Goal: Task Accomplishment & Management: Complete application form

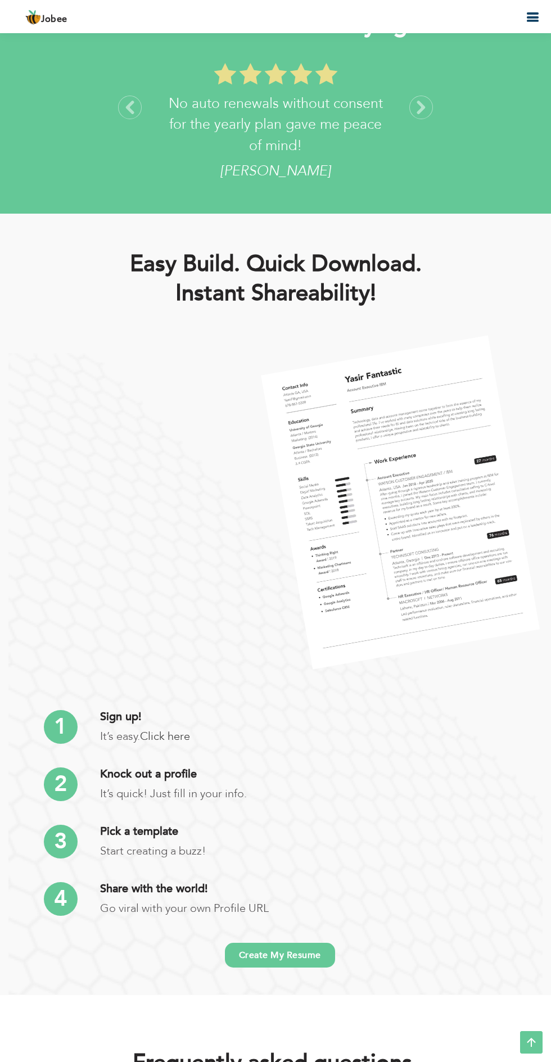
scroll to position [1936, 0]
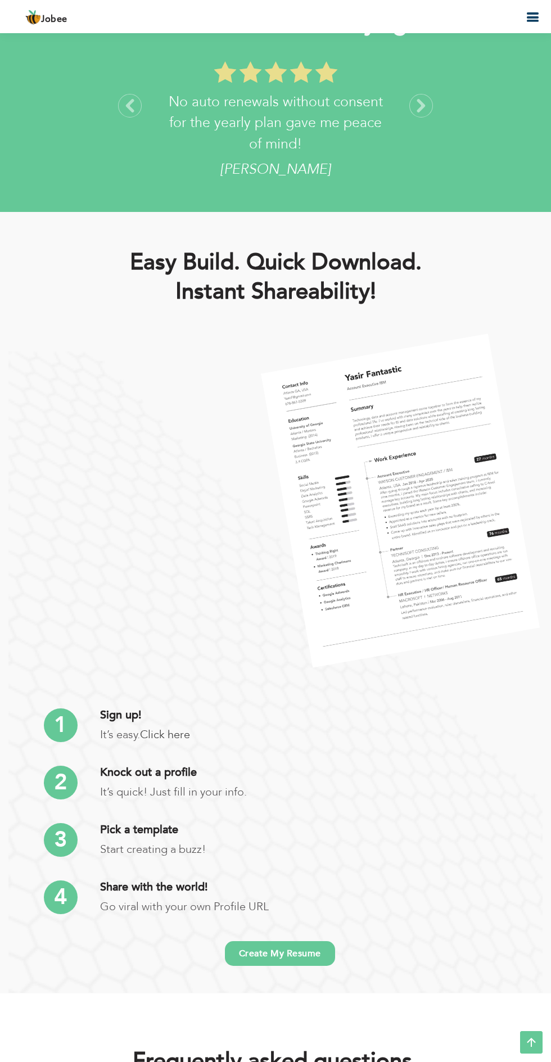
click at [304, 952] on link "Create My Resume" at bounding box center [280, 953] width 110 height 25
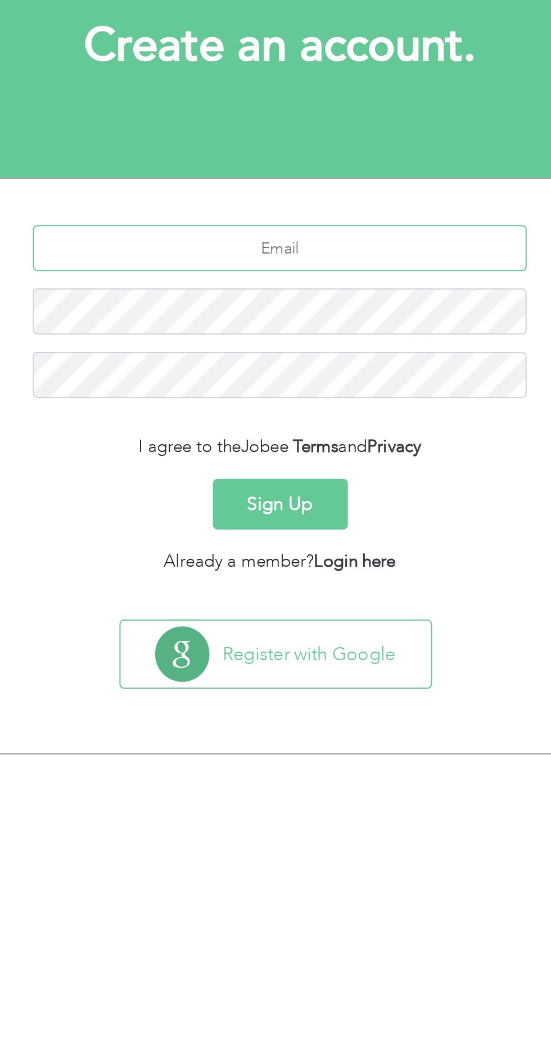
click at [354, 219] on input "text" at bounding box center [275, 220] width 241 height 22
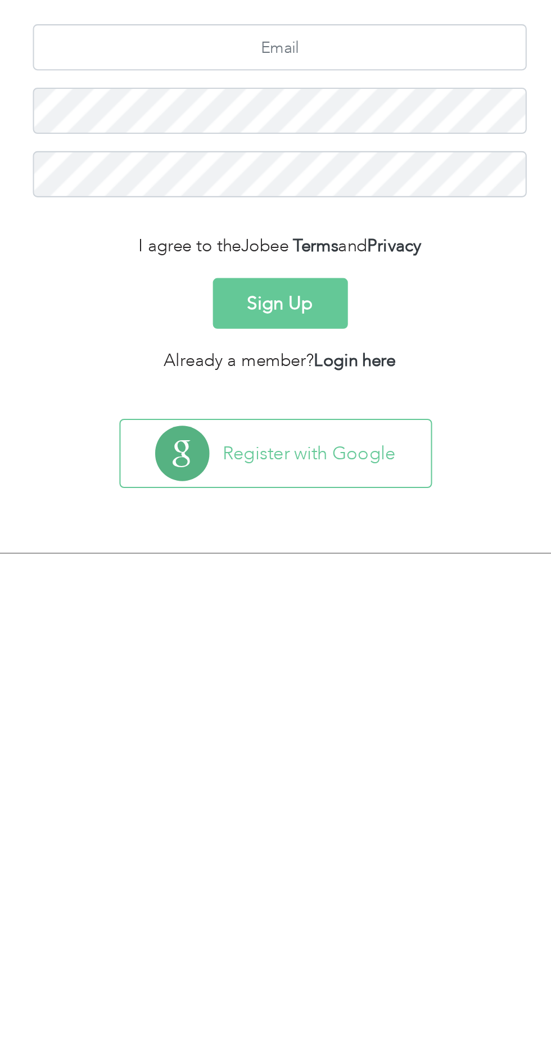
click at [323, 412] on button "Register with Google" at bounding box center [273, 417] width 151 height 33
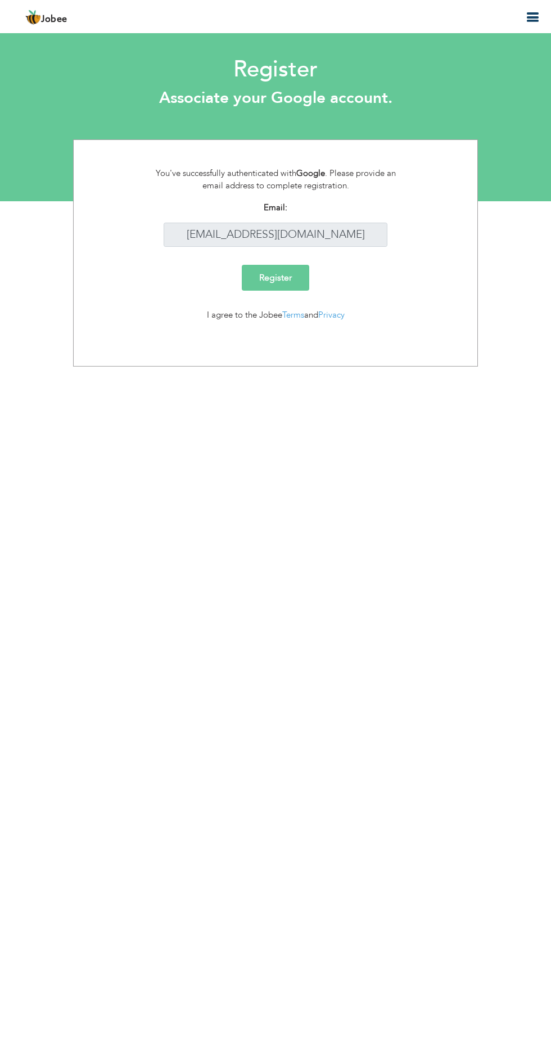
click at [296, 283] on input "Register" at bounding box center [275, 278] width 67 height 26
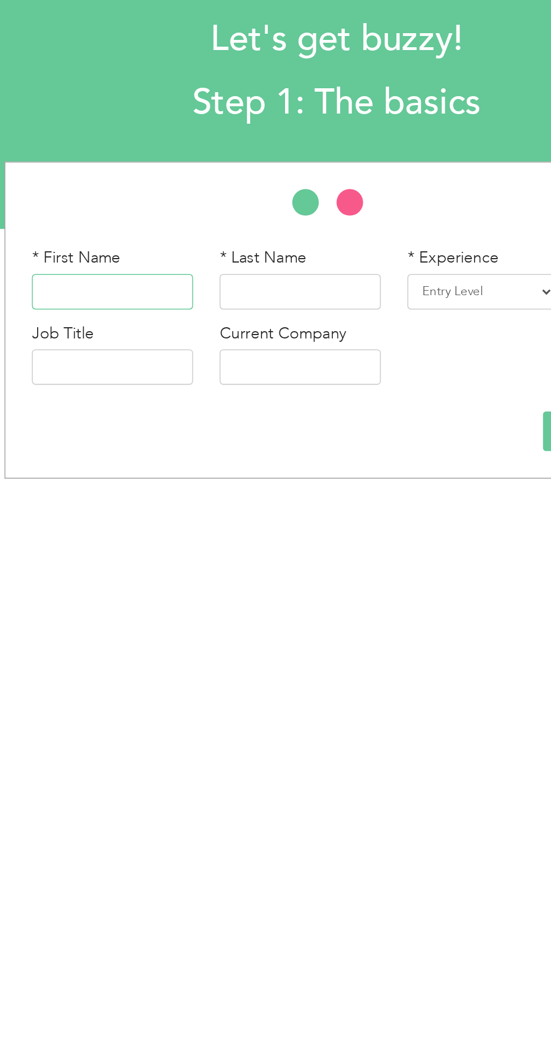
click at [171, 242] on input "text" at bounding box center [133, 241] width 102 height 22
type input "Ahmad"
click at [273, 242] on input "text" at bounding box center [252, 241] width 102 height 22
type input "Ali"
click at [381, 245] on select "Entry Level Less than 1 Year 1 Year 2 Years 3 Years 4 Years 5 Years 6 Years 7 Y…" at bounding box center [366, 241] width 93 height 22
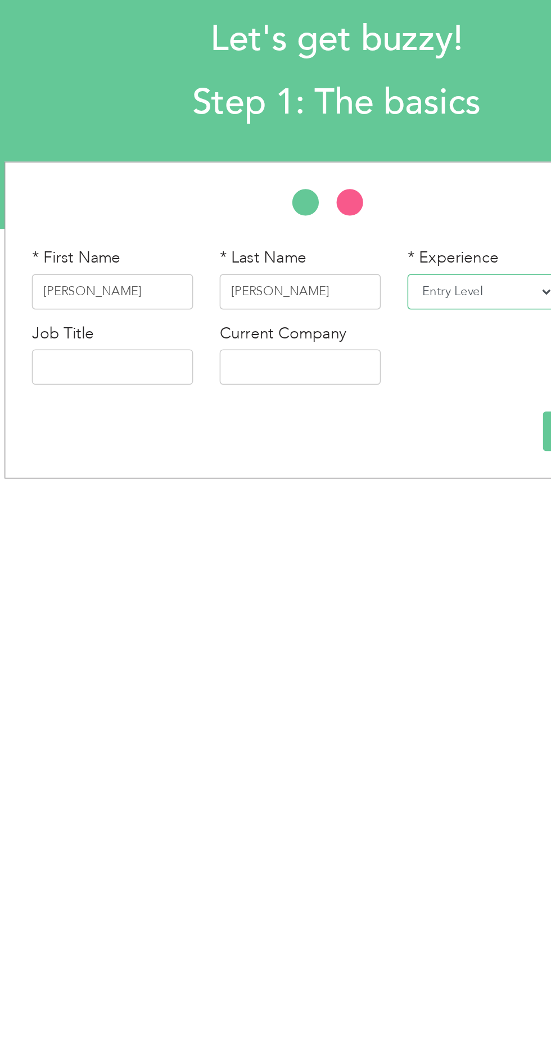
click at [368, 243] on select "Entry Level Less than 1 Year 1 Year 2 Years 3 Years 4 Years 5 Years 6 Years 7 Y…" at bounding box center [366, 241] width 93 height 22
select select "2"
click at [324, 230] on select "Entry Level Less than 1 Year 1 Year 2 Years 3 Years 4 Years 5 Years 6 Years 7 Y…" at bounding box center [366, 241] width 93 height 22
click at [173, 293] on input "text" at bounding box center [133, 289] width 102 height 22
type input "Computer Foundation"
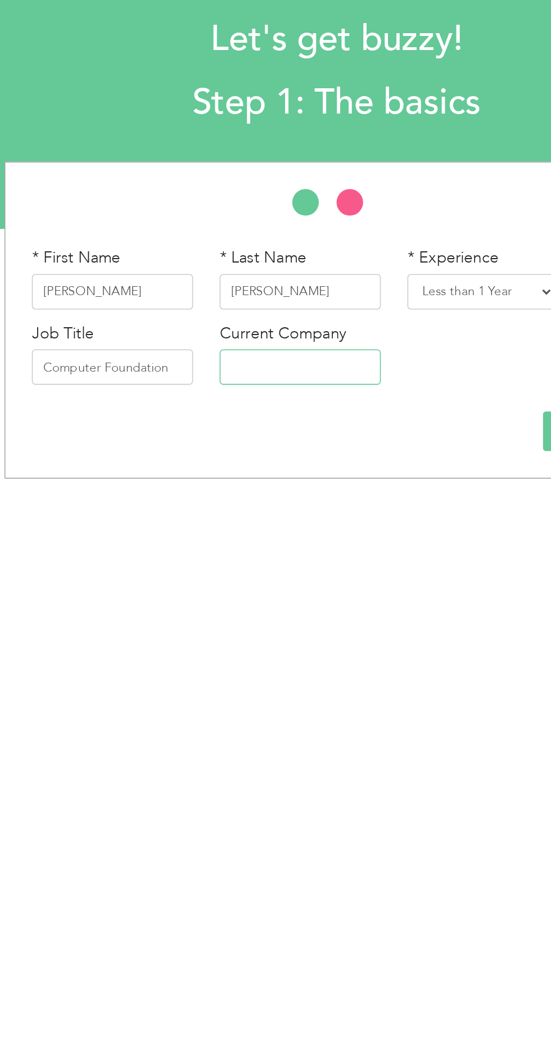
click at [267, 292] on input "text" at bounding box center [252, 289] width 102 height 22
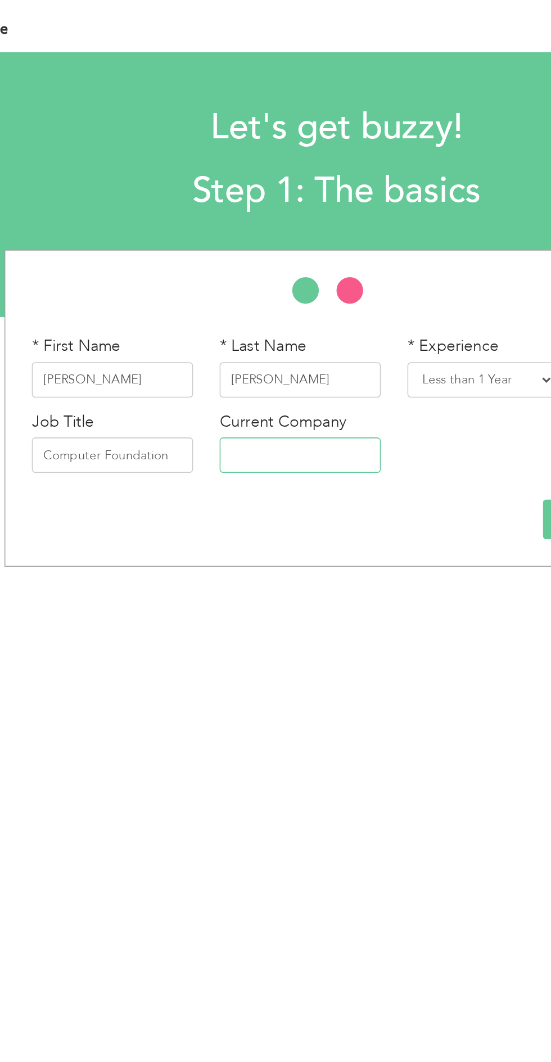
click at [277, 292] on input "text" at bounding box center [252, 289] width 102 height 22
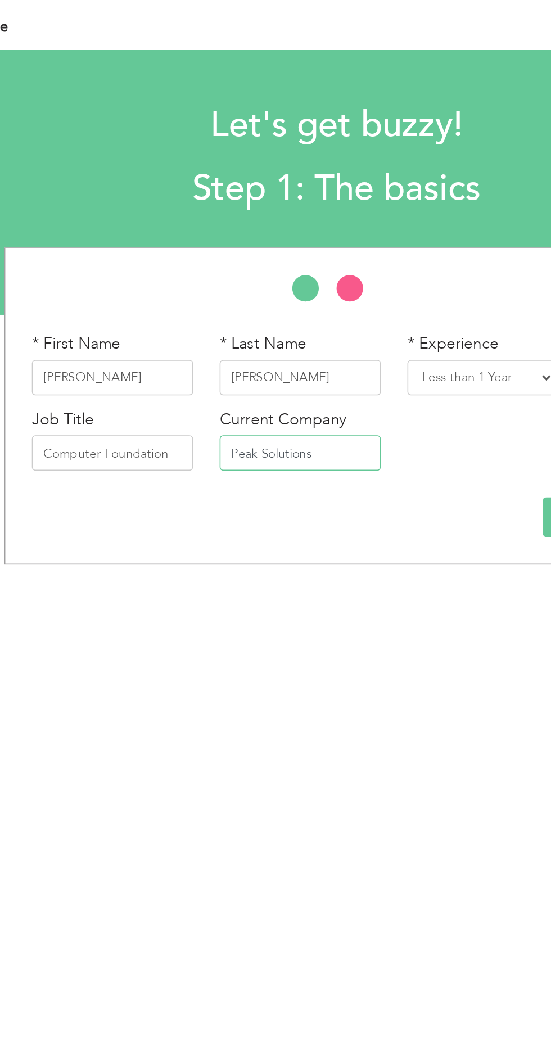
type input "Peak Solutions"
click at [294, 180] on li at bounding box center [289, 187] width 28 height 22
click at [297, 175] on div "* First Name Ahmad * Last Name Ali * Experience Entry Level Less than 1 Year" at bounding box center [276, 259] width 422 height 201
click at [284, 186] on li at bounding box center [289, 187] width 28 height 22
click at [256, 183] on li at bounding box center [261, 187] width 28 height 22
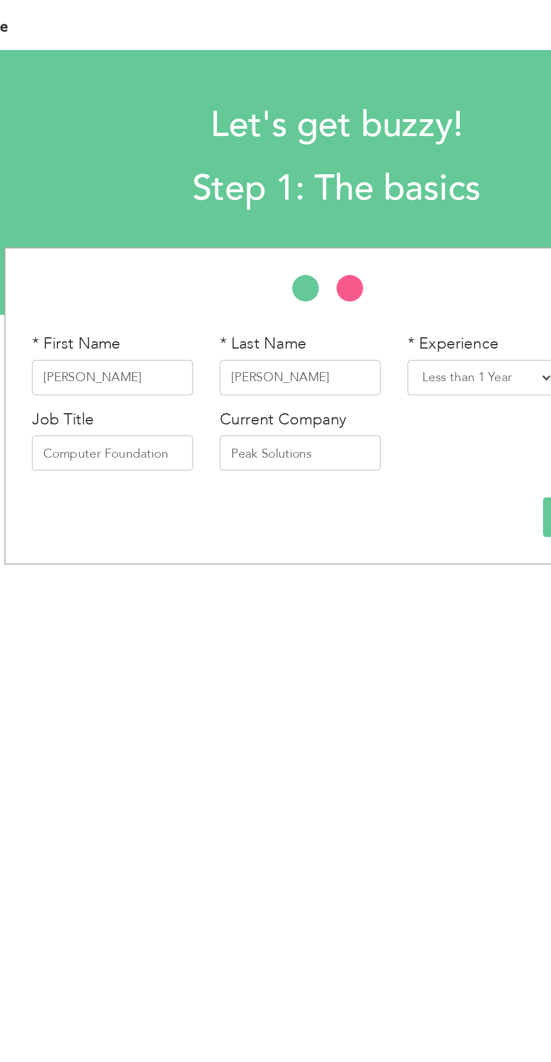
click at [257, 182] on li at bounding box center [261, 187] width 28 height 22
click at [284, 177] on li at bounding box center [289, 187] width 28 height 22
click at [255, 183] on li at bounding box center [261, 187] width 28 height 22
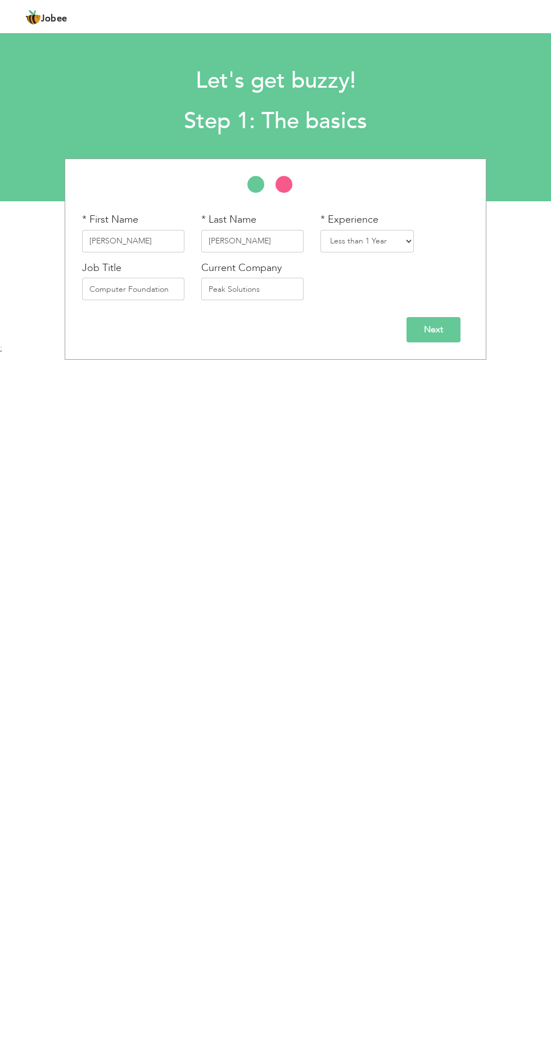
click at [449, 332] on input "Next" at bounding box center [433, 329] width 54 height 25
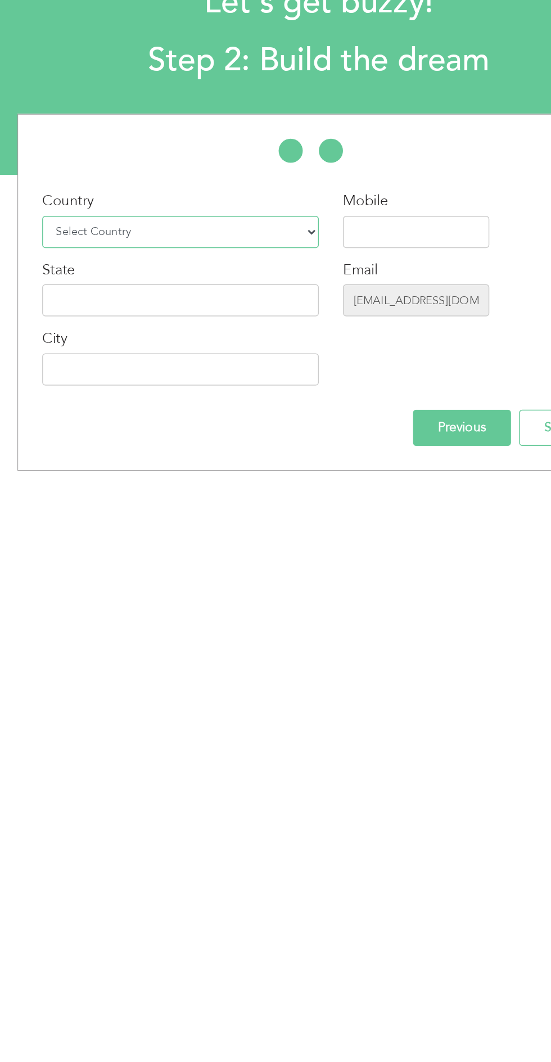
click at [180, 243] on select "Select Country Afghanistan Albania Algeria American Samoa Andorra Angola Anguil…" at bounding box center [178, 241] width 193 height 22
select select "166"
click at [82, 230] on select "Select Country Afghanistan Albania Algeria American Samoa Andorra Angola Anguil…" at bounding box center [178, 241] width 193 height 22
click at [349, 244] on input "text" at bounding box center [343, 241] width 102 height 22
click at [206, 290] on input "text" at bounding box center [178, 289] width 193 height 22
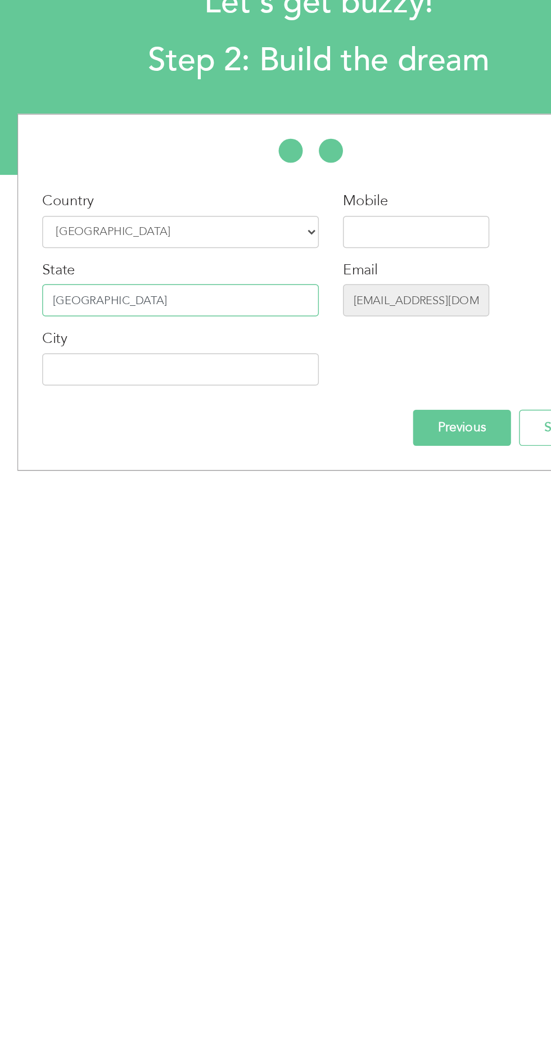
type input "[GEOGRAPHIC_DATA]"
click at [201, 337] on input "text" at bounding box center [178, 337] width 193 height 22
type input "[GEOGRAPHIC_DATA]"
click at [362, 244] on input "text" at bounding box center [343, 241] width 102 height 22
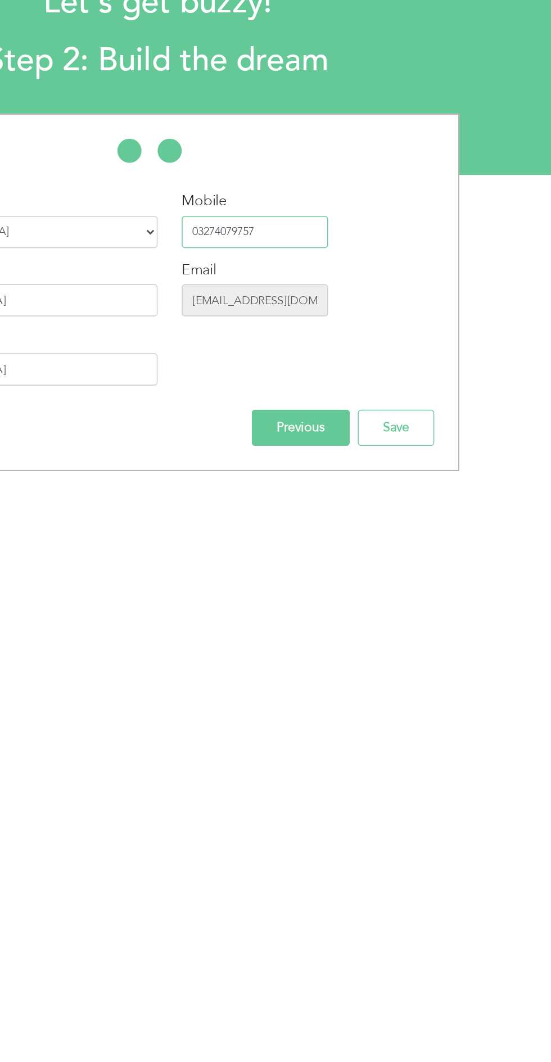
type input "03274079757"
click at [454, 384] on input "Save" at bounding box center [441, 377] width 53 height 25
click at [382, 381] on input "Previous" at bounding box center [375, 377] width 69 height 25
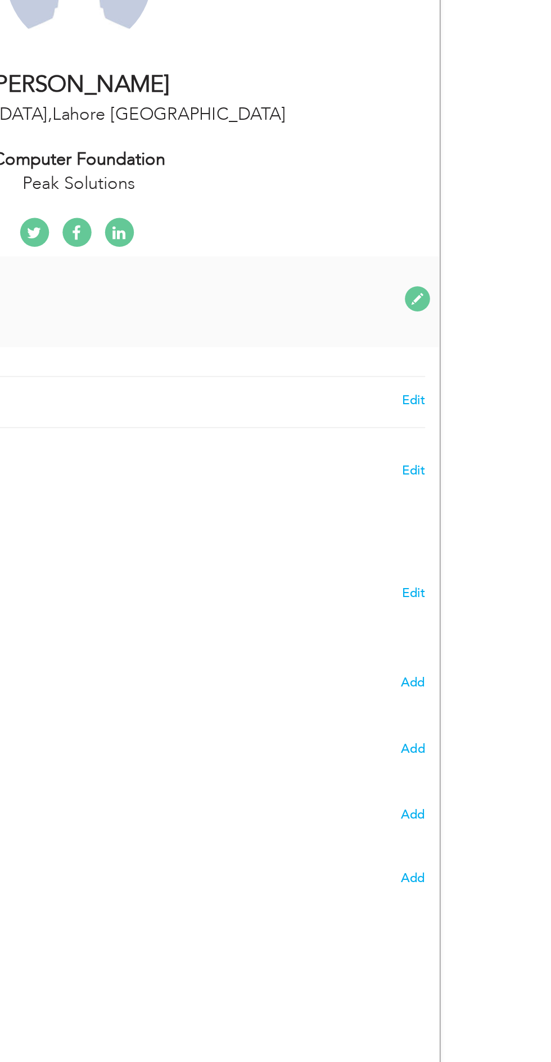
scroll to position [141, 0]
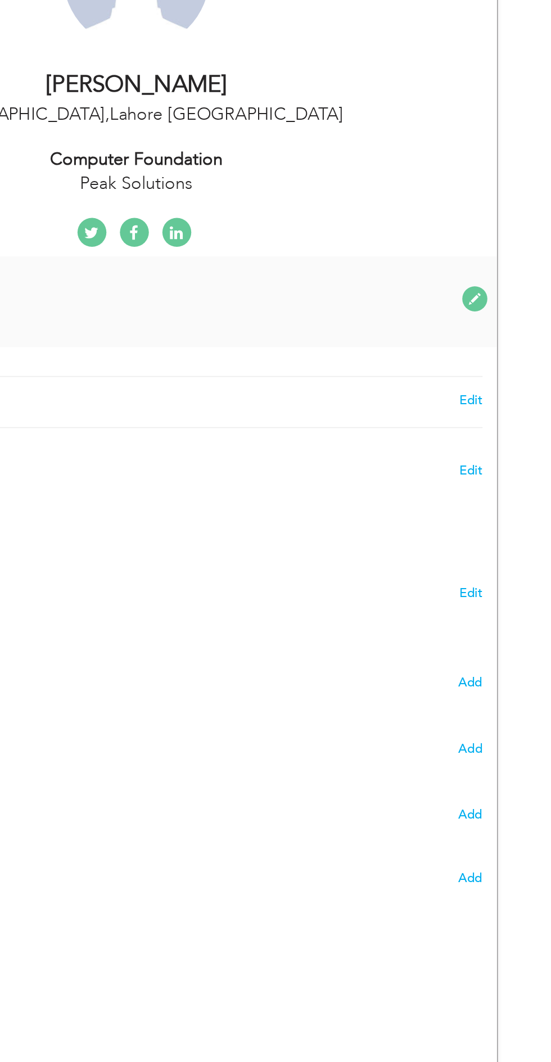
radio input "true"
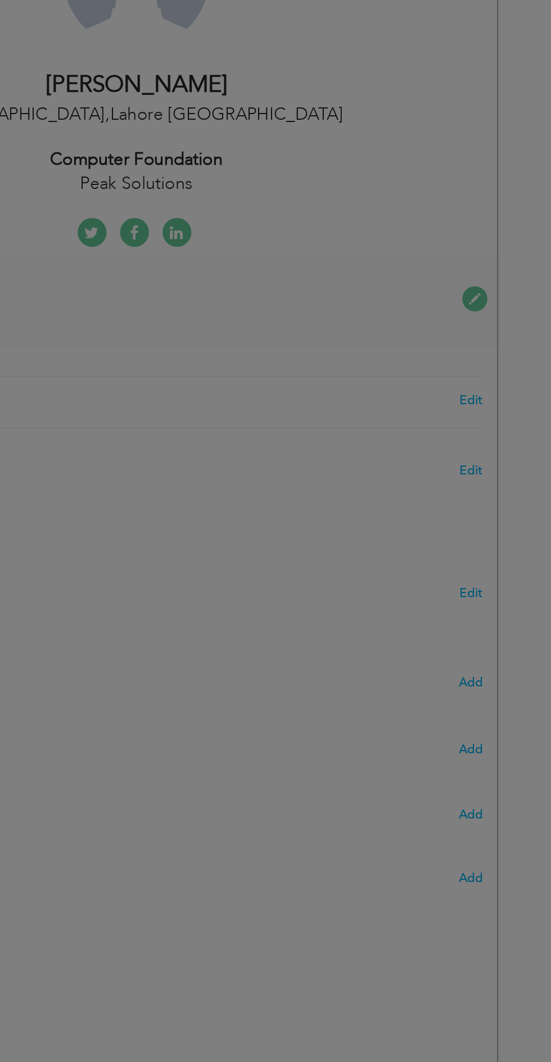
click at [0, 0] on div "× Education * Degree Title Majors Year Completion Institute GPA" at bounding box center [0, 0] width 0 height 0
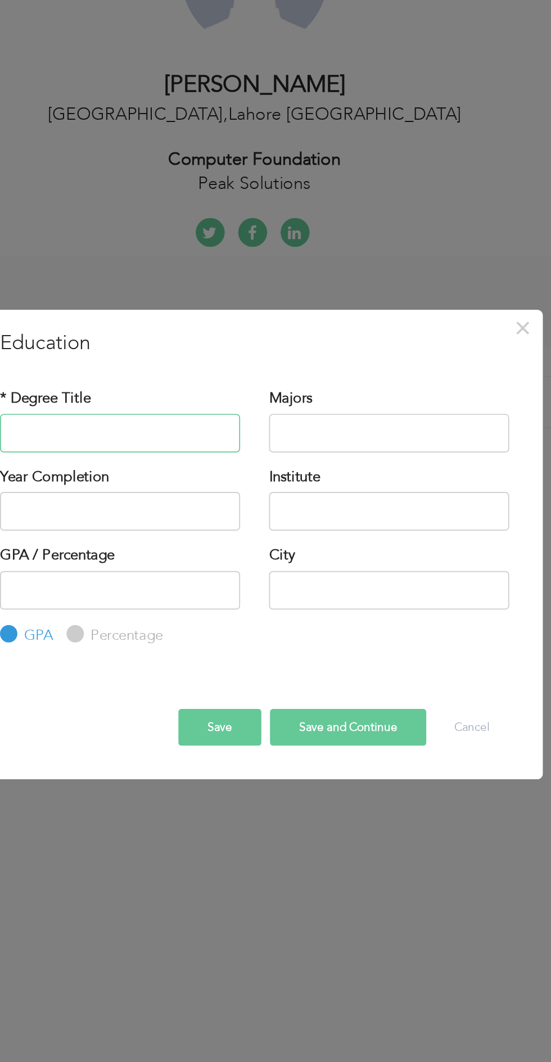
click at [228, 459] on input "text" at bounding box center [197, 457] width 140 height 22
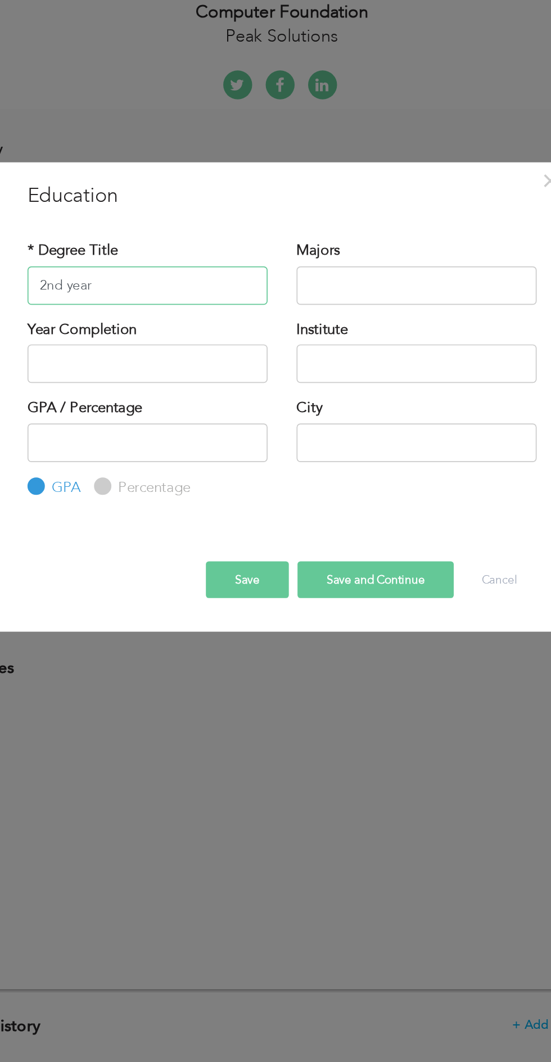
type input "2nd year"
click at [234, 505] on input "text" at bounding box center [197, 503] width 140 height 22
type input "2025"
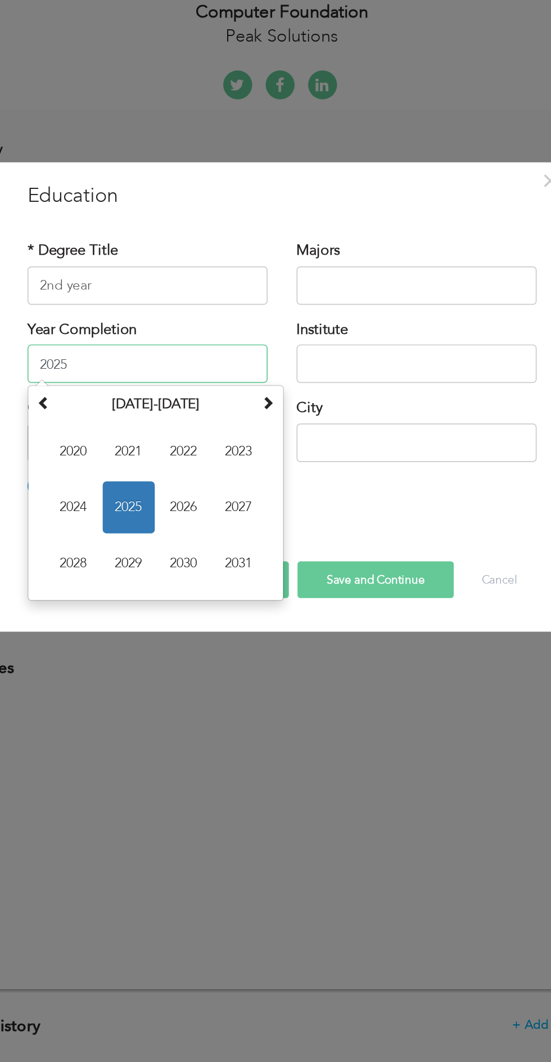
click at [183, 589] on span "2025" at bounding box center [186, 587] width 30 height 30
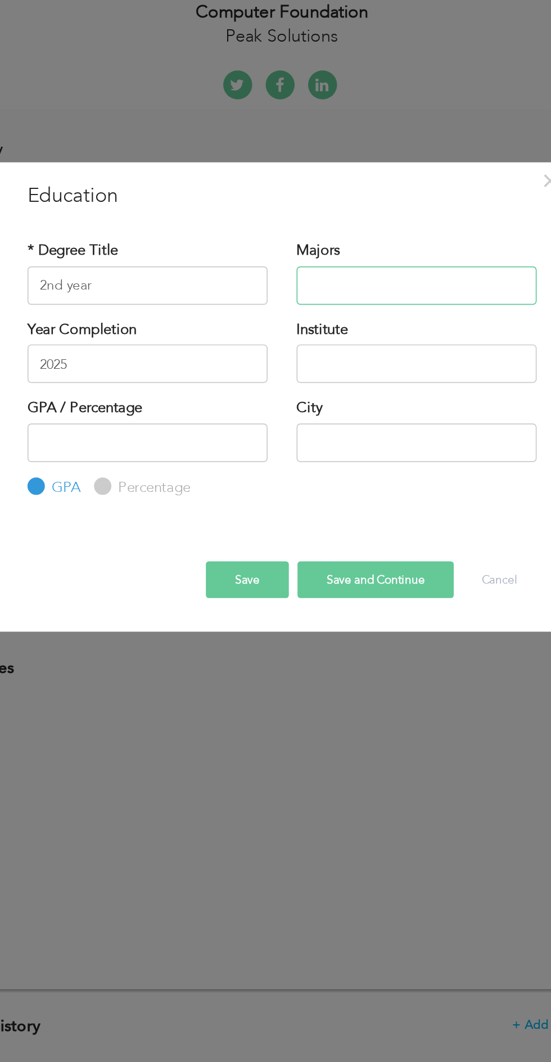
click at [369, 460] on input "text" at bounding box center [354, 457] width 140 height 22
type input "FA"
click at [382, 500] on input "text" at bounding box center [354, 503] width 140 height 22
click at [362, 501] on input "text" at bounding box center [354, 503] width 140 height 22
type input "Dayal sing college"
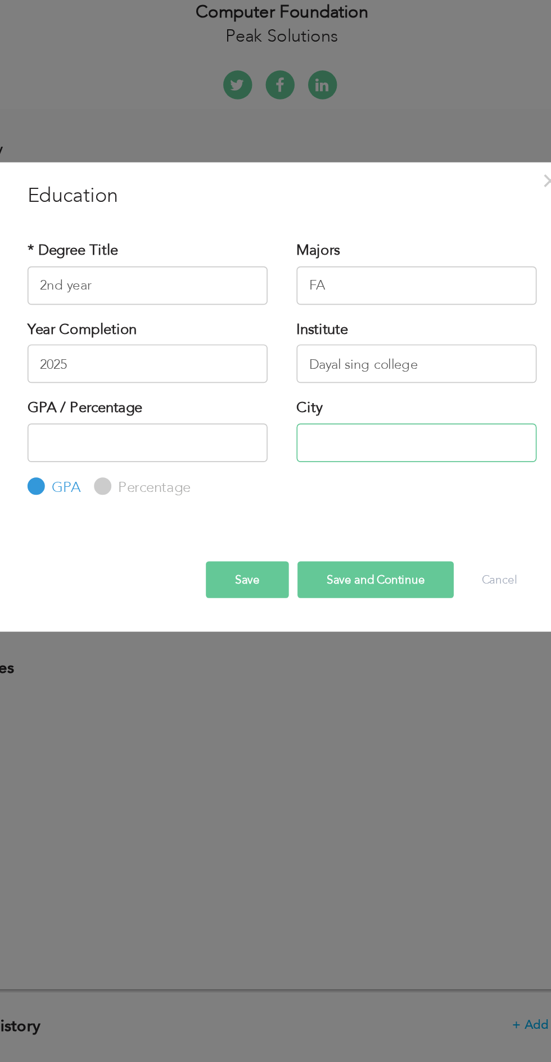
click at [347, 552] on input "text" at bounding box center [354, 549] width 140 height 22
type input "[GEOGRAPHIC_DATA]"
click at [197, 554] on input "number" at bounding box center [197, 549] width 140 height 22
click at [232, 547] on input "number" at bounding box center [197, 549] width 140 height 22
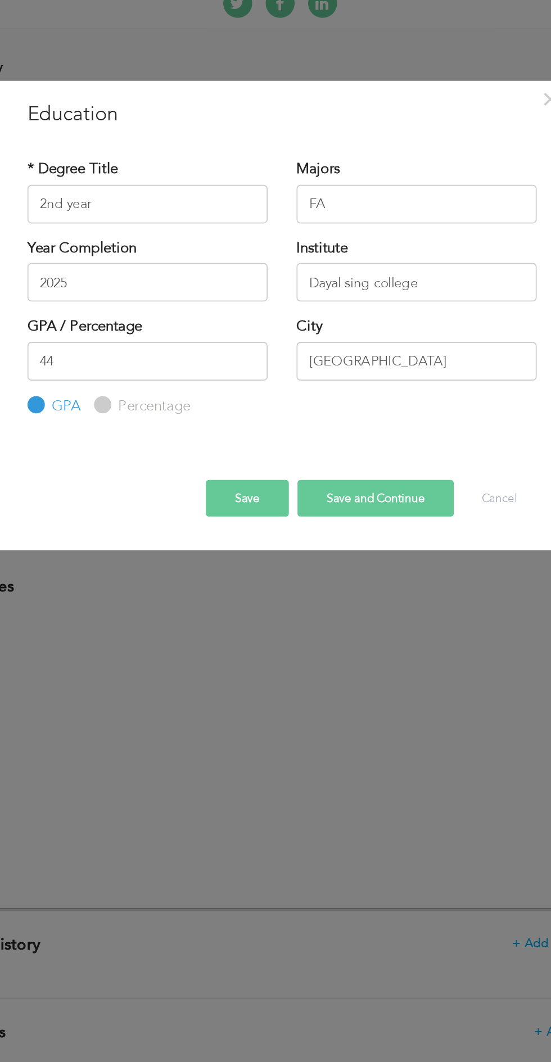
click at [338, 630] on button "Save and Continue" at bounding box center [329, 628] width 91 height 21
click at [256, 636] on button "Save" at bounding box center [255, 628] width 48 height 21
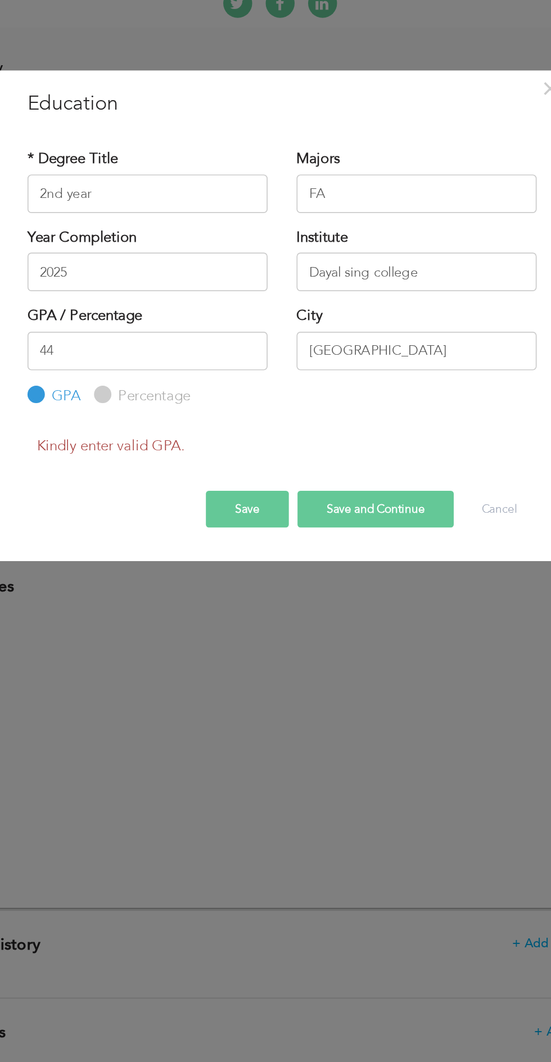
click at [259, 636] on button "Save" at bounding box center [255, 635] width 48 height 21
click at [234, 548] on input "44" at bounding box center [197, 543] width 140 height 22
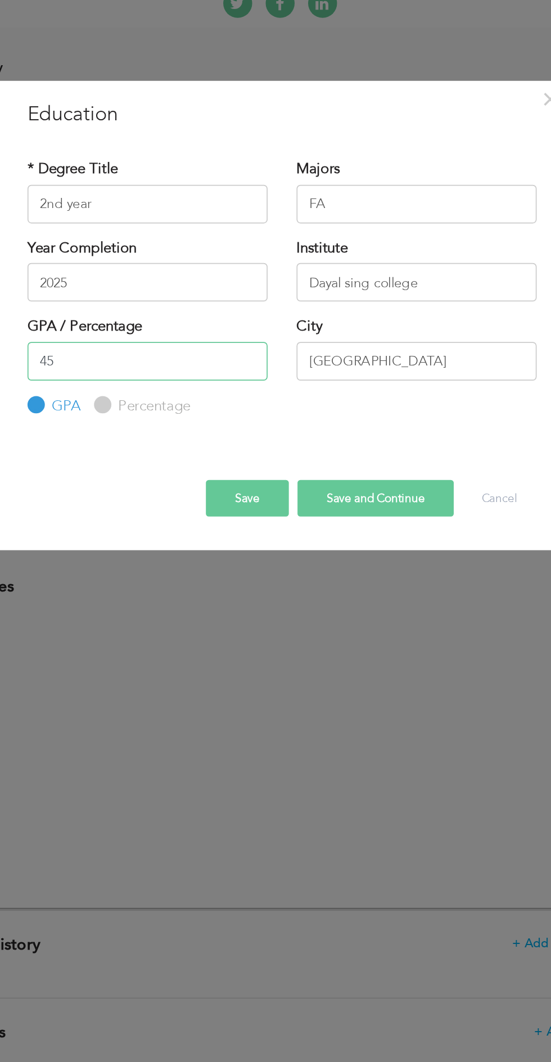
type input "45"
click at [269, 627] on button "Save" at bounding box center [255, 628] width 48 height 21
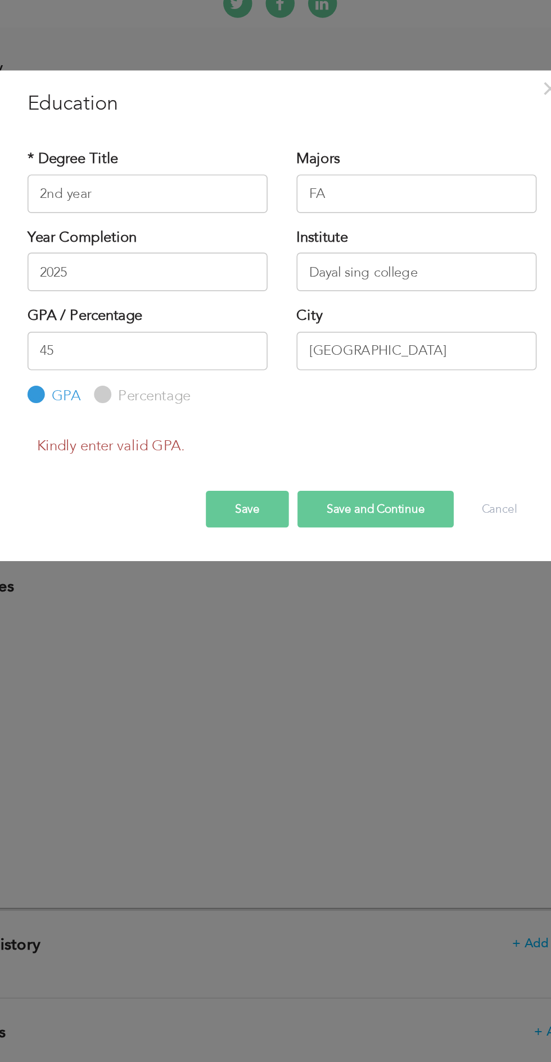
click at [260, 638] on button "Save" at bounding box center [255, 635] width 48 height 21
click at [252, 638] on button "Save" at bounding box center [255, 635] width 48 height 21
click at [261, 635] on button "Save" at bounding box center [255, 635] width 48 height 21
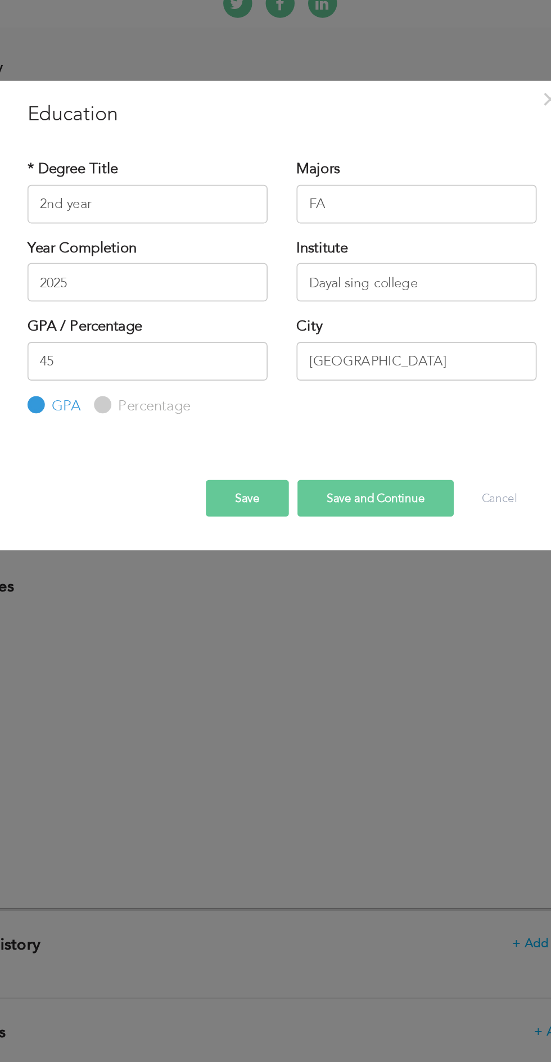
click at [261, 618] on div at bounding box center [276, 609] width 314 height 20
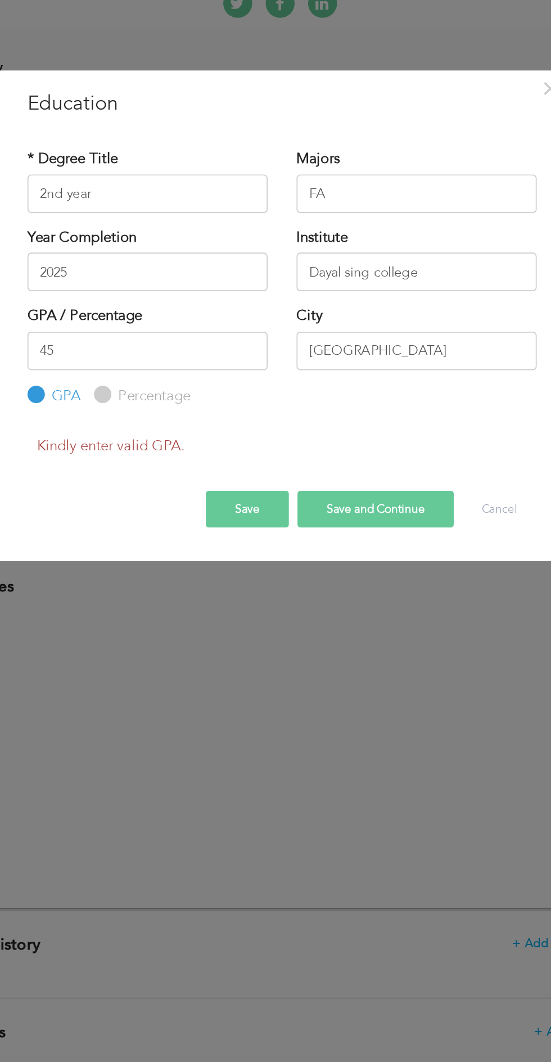
click at [180, 571] on label "Percentage" at bounding box center [199, 569] width 45 height 12
click at [173, 571] on input "Percentage" at bounding box center [169, 568] width 7 height 7
radio input "true"
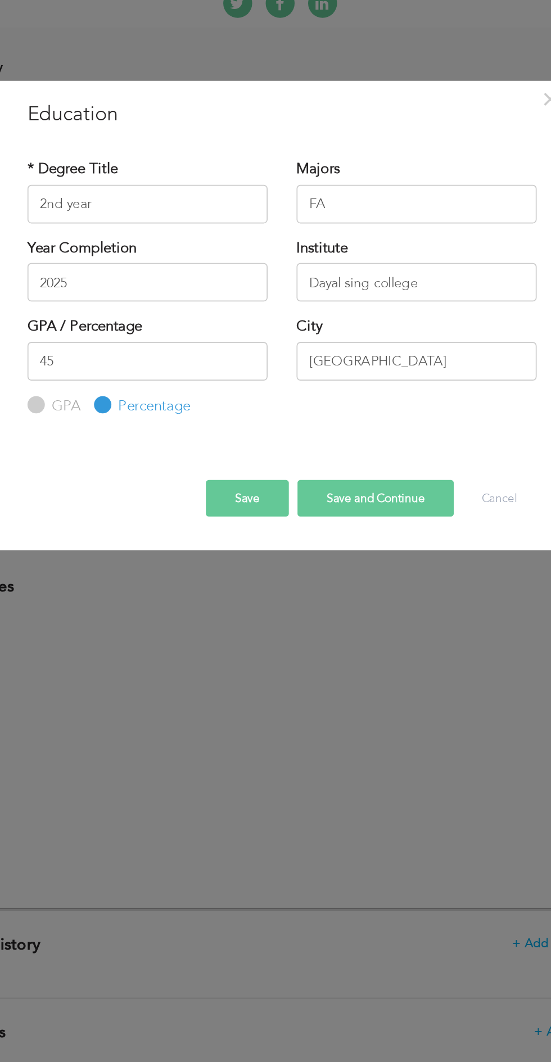
click at [263, 634] on button "Save" at bounding box center [255, 628] width 48 height 21
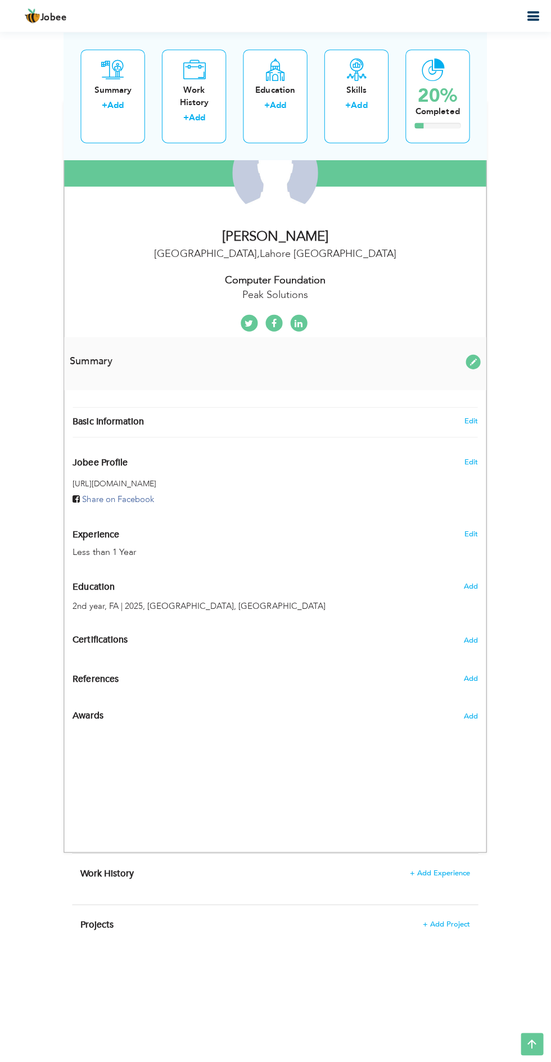
scroll to position [163, 0]
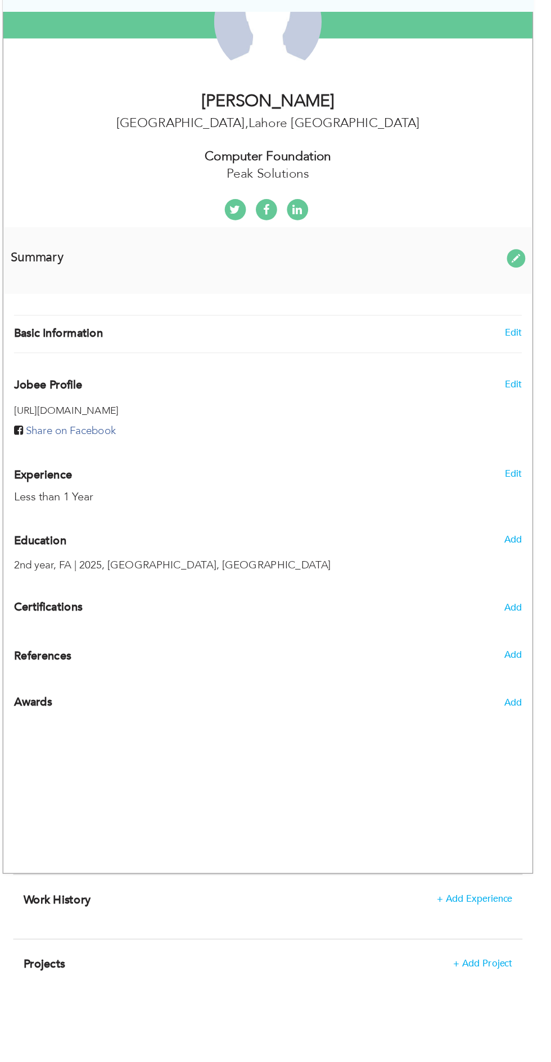
click at [256, 641] on div "Certifications Add" at bounding box center [275, 634] width 421 height 21
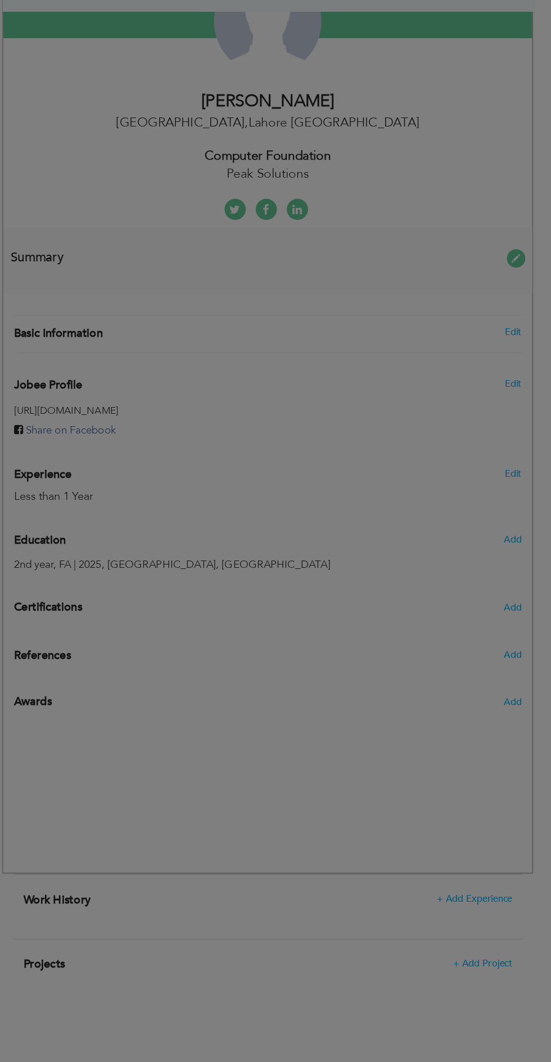
click at [470, 634] on div at bounding box center [275, 531] width 551 height 1062
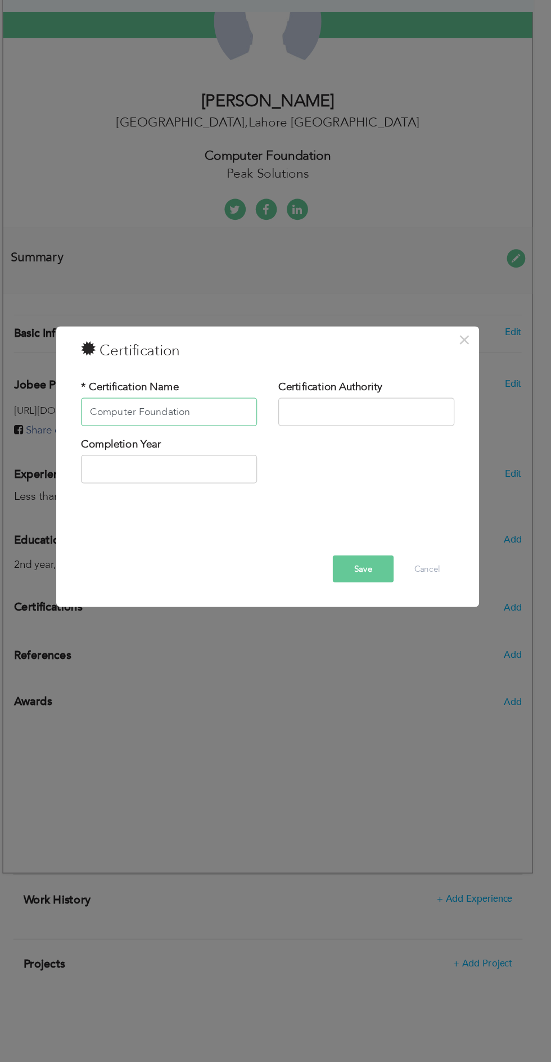
type input "Computer Foundation"
click at [371, 482] on input "text" at bounding box center [354, 479] width 140 height 22
type input "Peak Solutions"
click at [241, 528] on input "text" at bounding box center [197, 525] width 140 height 22
type input "2025"
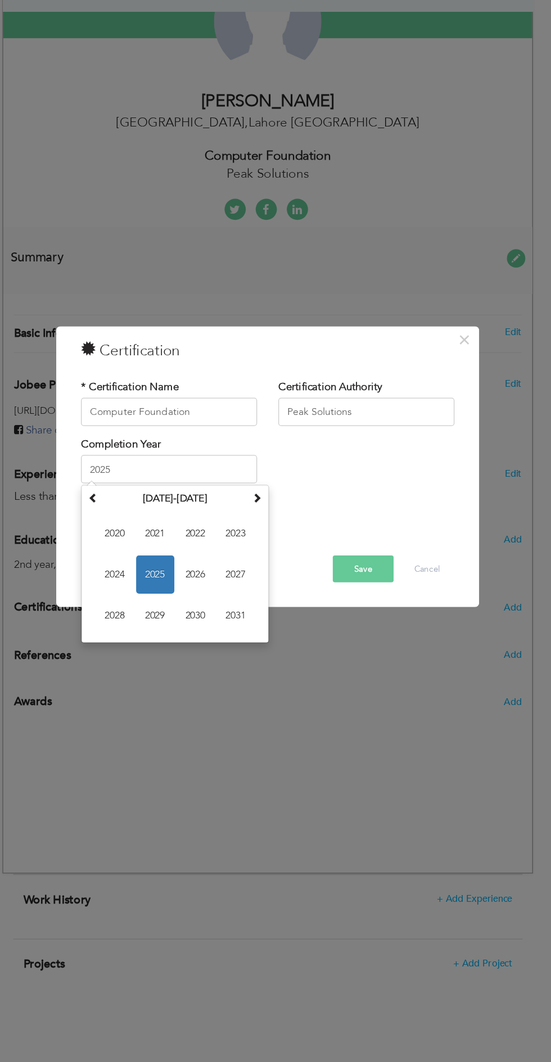
click at [349, 540] on div "Completion Year 2025 September 2025 Su Mo Tu We Th Fr Sa 31 1 2 3 4 5 6 7 8 9 1…" at bounding box center [276, 522] width 314 height 46
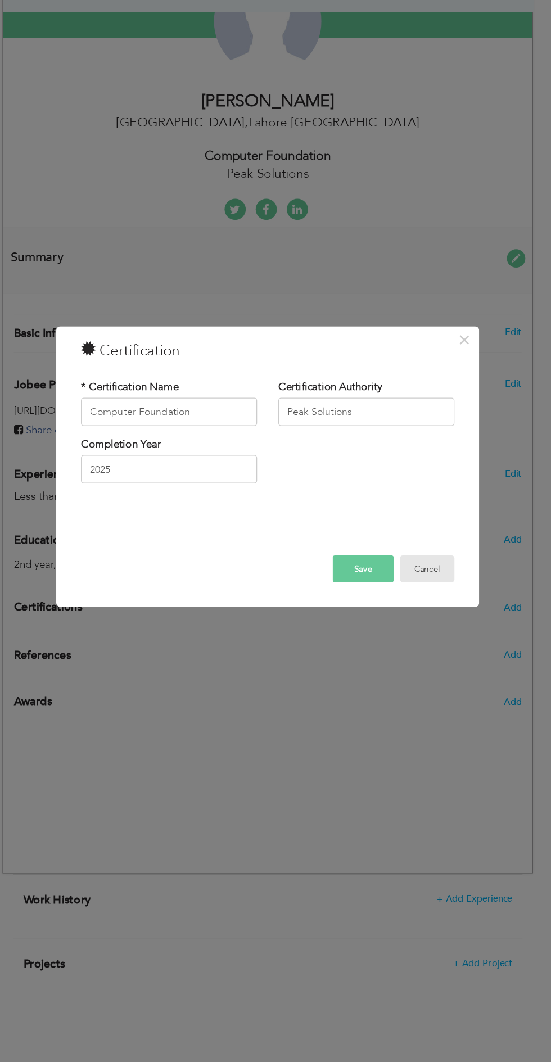
click at [403, 604] on button "Cancel" at bounding box center [402, 603] width 43 height 21
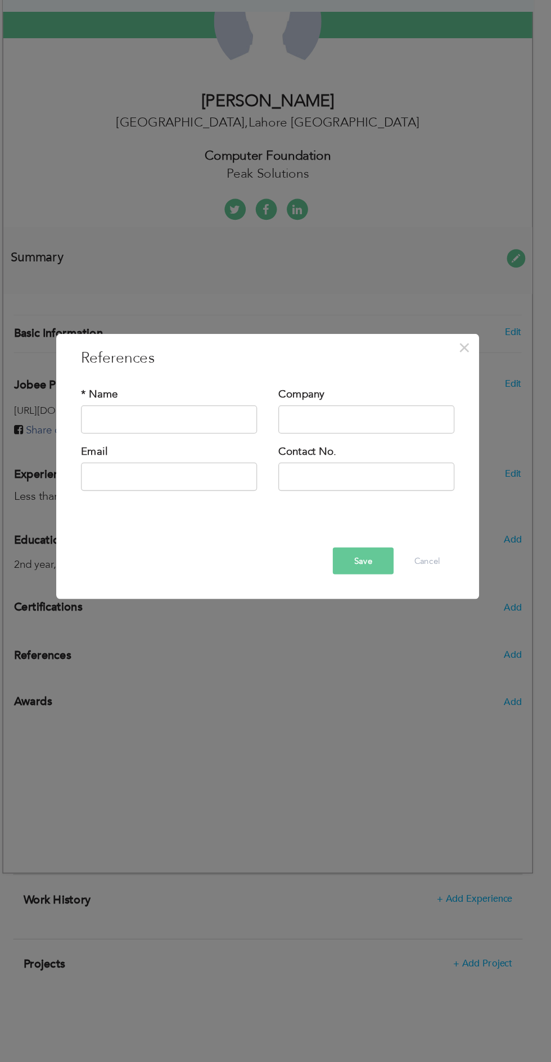
click at [256, 677] on div "× References * Name Company Email" at bounding box center [275, 531] width 551 height 1062
click at [426, 345] on div "× References * Name Company Email" at bounding box center [275, 531] width 551 height 1062
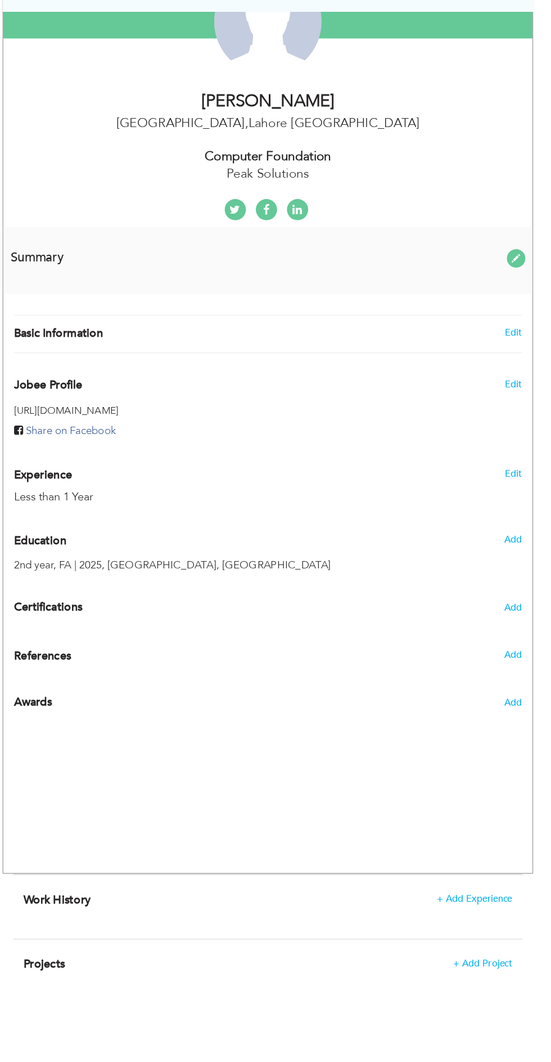
click at [415, 595] on div "2nd year, FA | 2025, Dayal sing college, Lahore" at bounding box center [258, 601] width 386 height 12
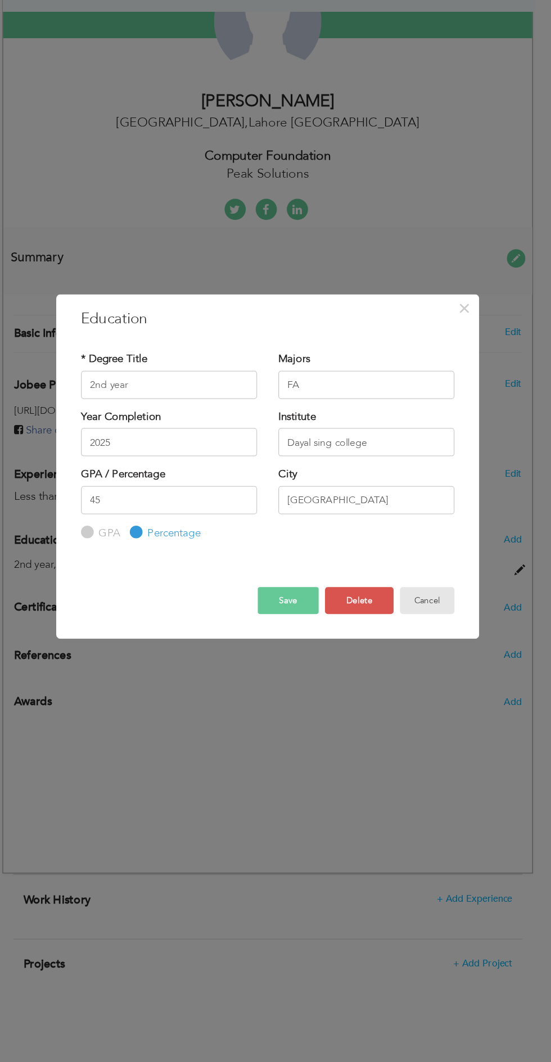
click at [412, 630] on button "Cancel" at bounding box center [402, 628] width 43 height 21
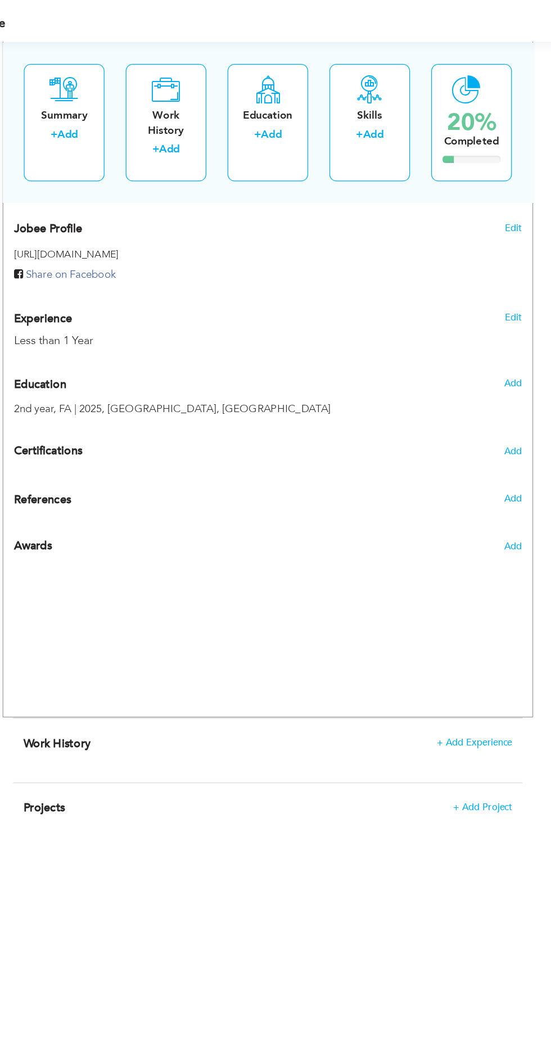
scroll to position [436, 0]
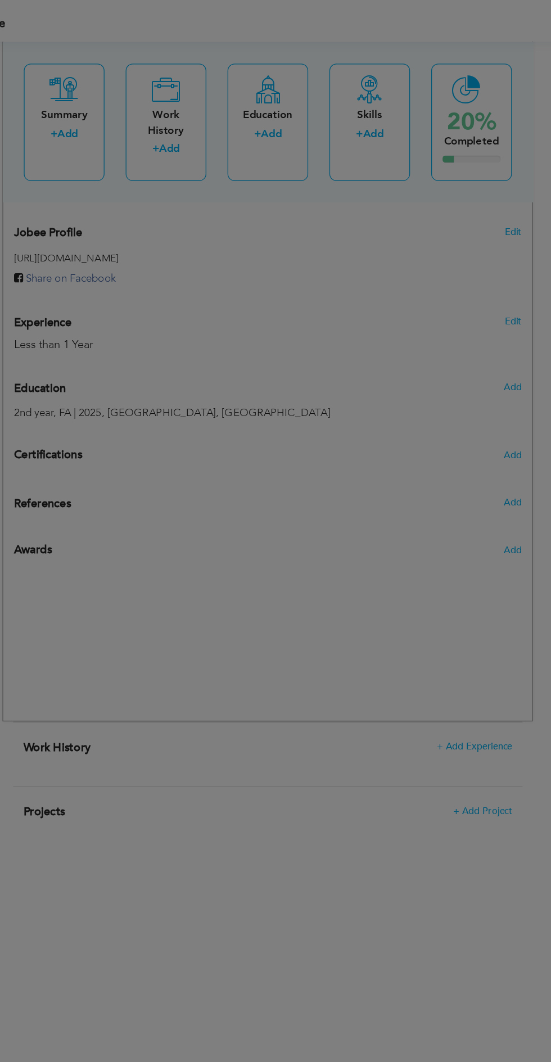
click at [446, 596] on div at bounding box center [275, 531] width 551 height 1062
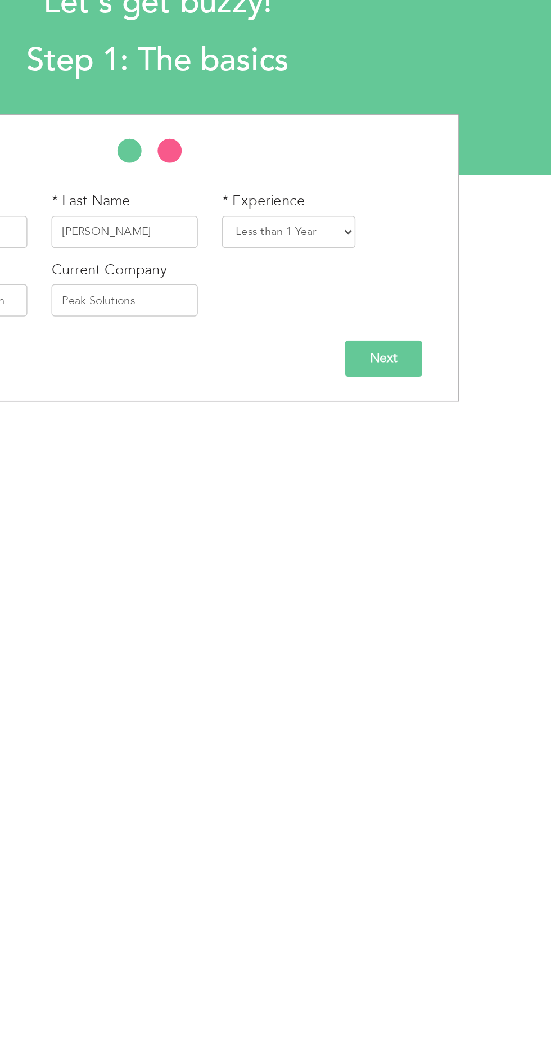
click at [458, 338] on input "Next" at bounding box center [433, 329] width 54 height 25
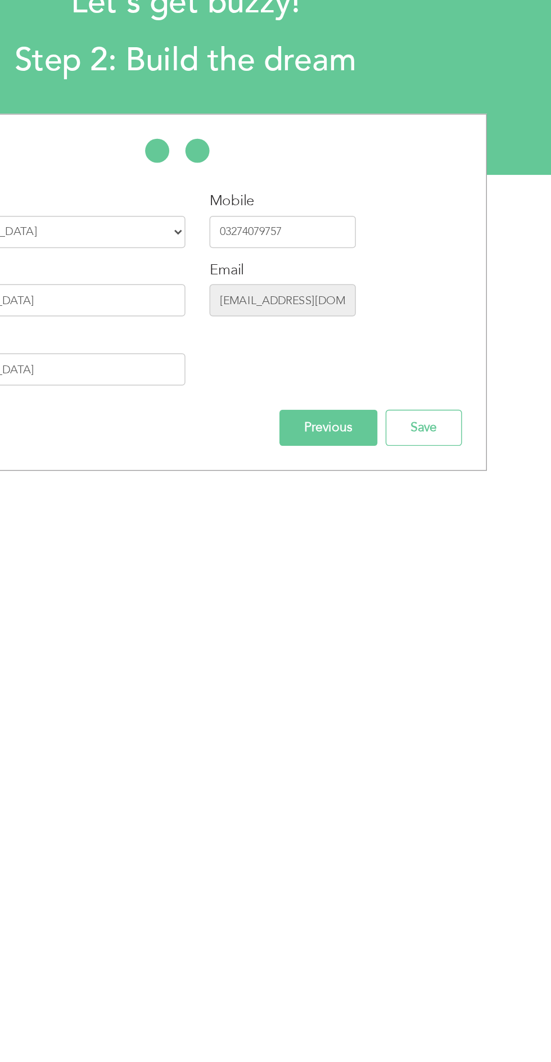
click at [382, 378] on input "Previous" at bounding box center [375, 377] width 69 height 25
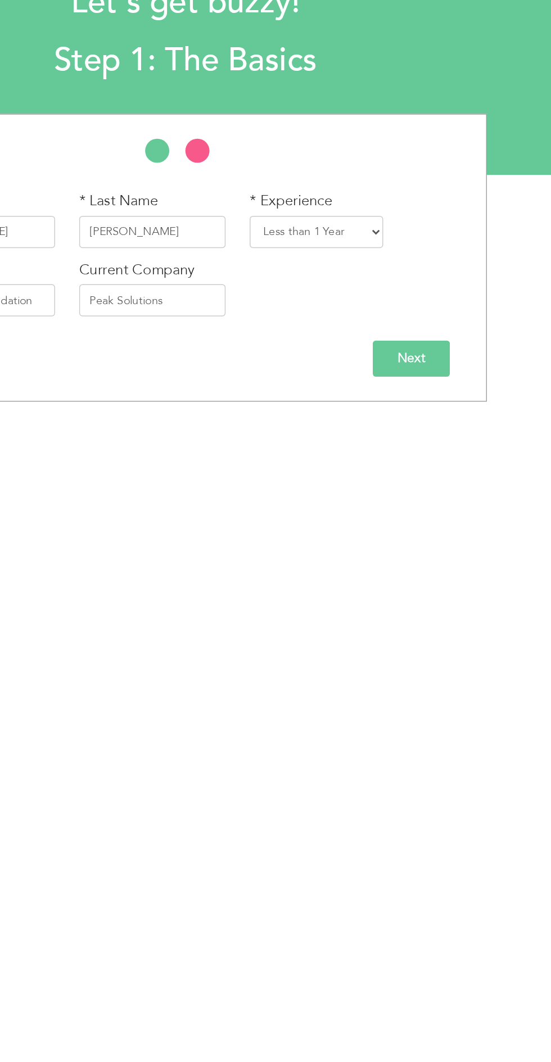
click at [459, 324] on input "Next" at bounding box center [433, 329] width 54 height 25
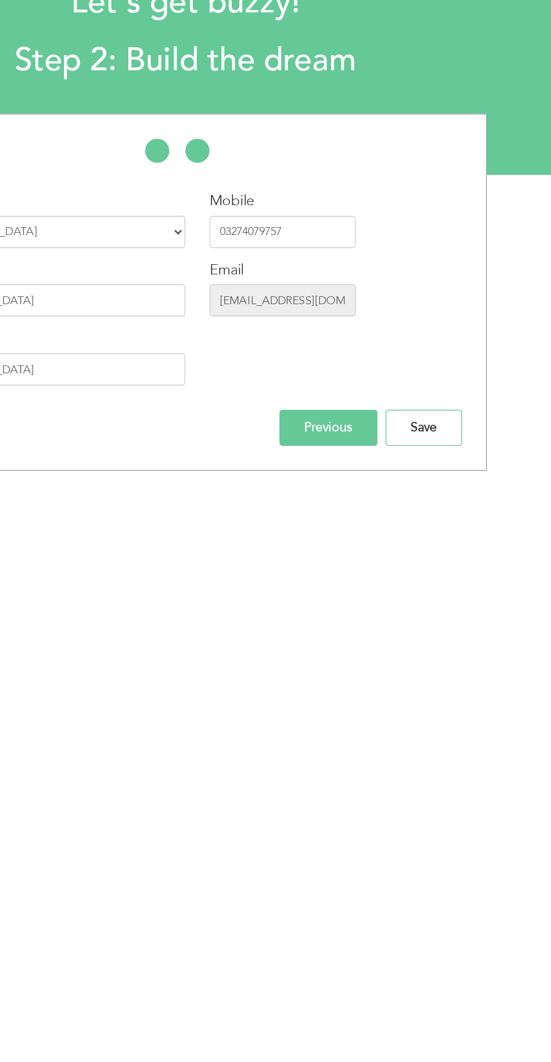
click at [457, 381] on input "Save" at bounding box center [441, 377] width 53 height 25
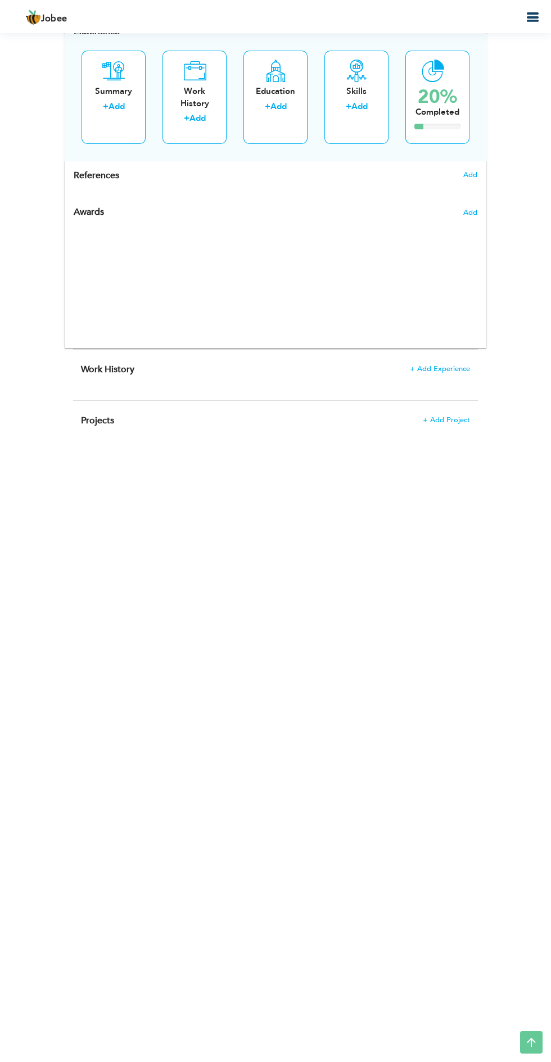
scroll to position [647, 0]
click at [367, 80] on icon at bounding box center [356, 71] width 22 height 22
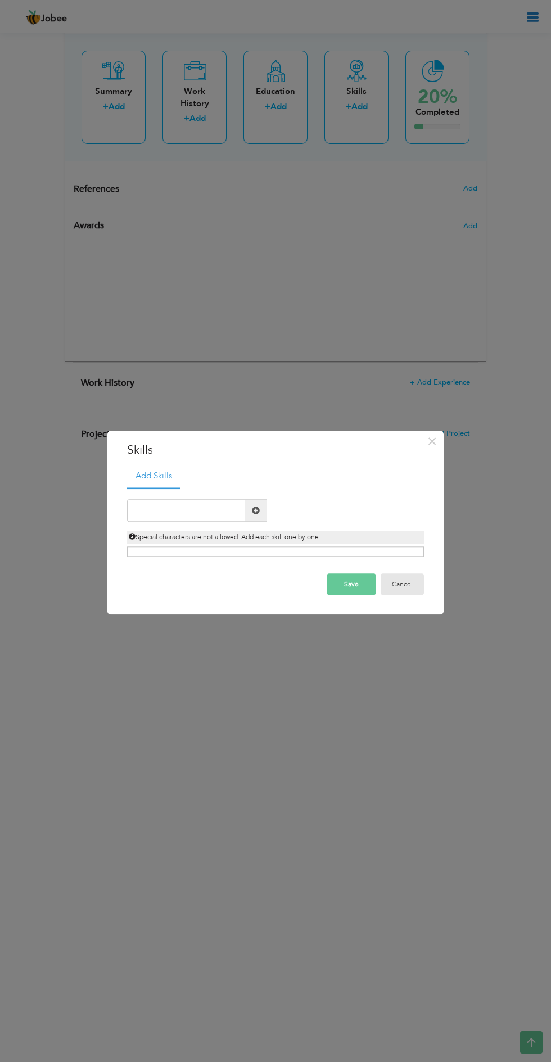
click at [422, 579] on button "Cancel" at bounding box center [402, 583] width 43 height 21
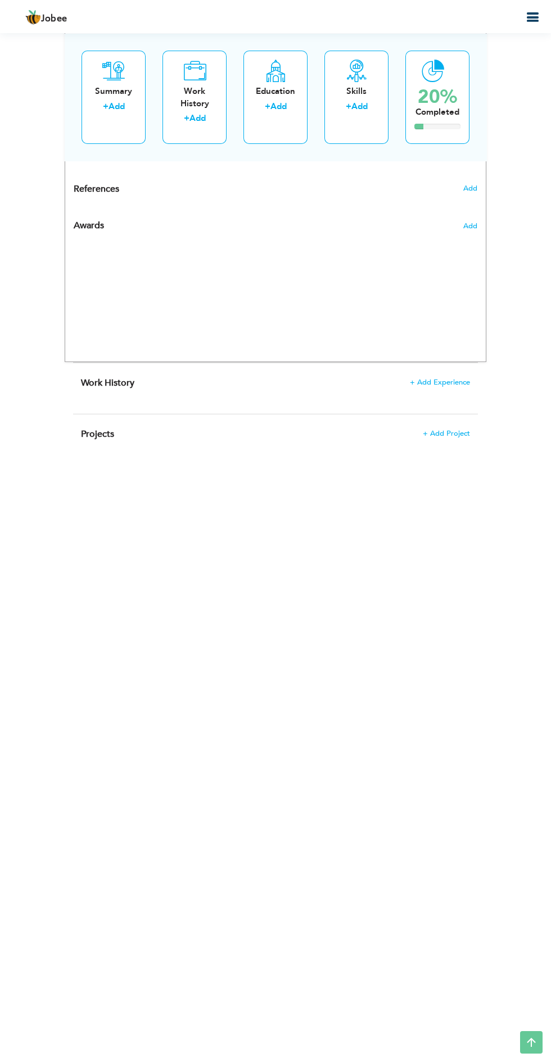
click at [0, 0] on div "× Summary Rich Text Editor, summaryEditor Editor toolbars Basic Styles Bold Ita…" at bounding box center [0, 0] width 0 height 0
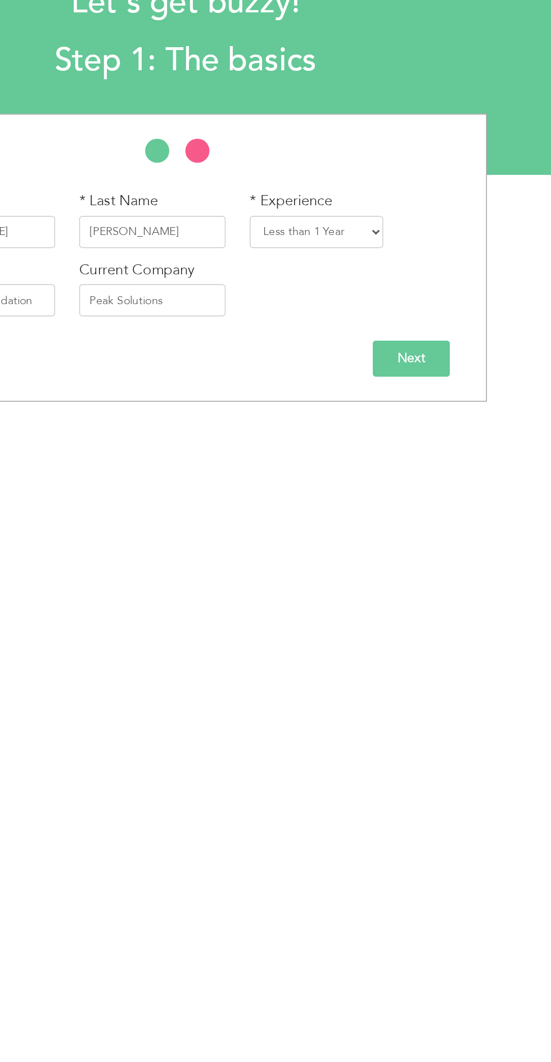
click at [448, 337] on input "Next" at bounding box center [433, 329] width 54 height 25
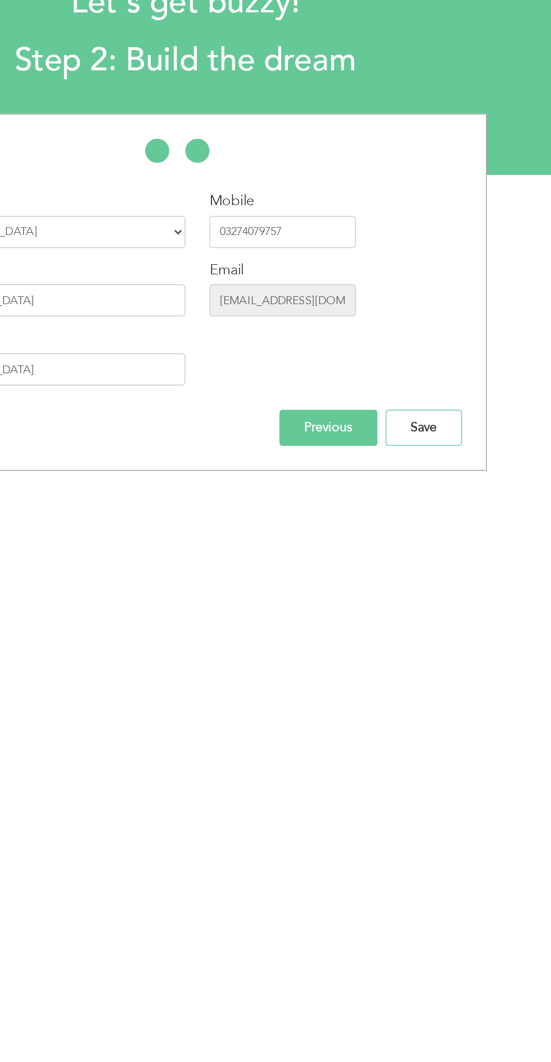
click at [450, 381] on input "Save" at bounding box center [441, 377] width 53 height 25
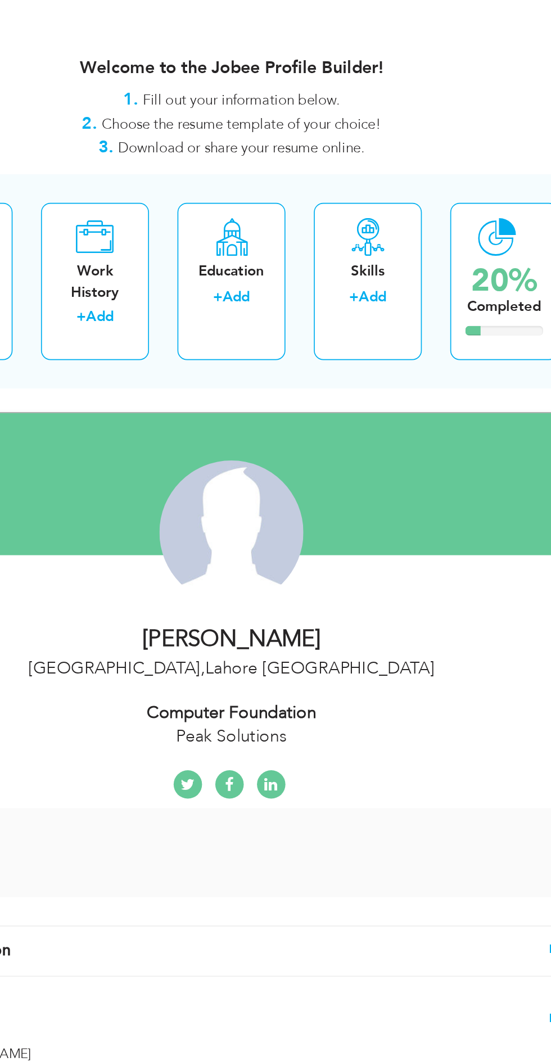
scroll to position [2, 0]
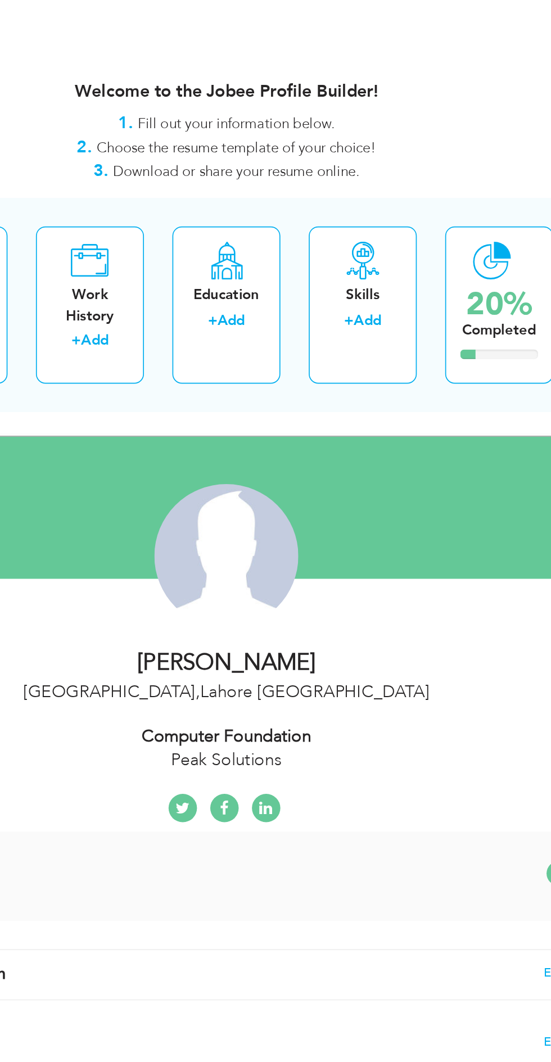
click at [374, 174] on div "Skills" at bounding box center [356, 175] width 46 height 12
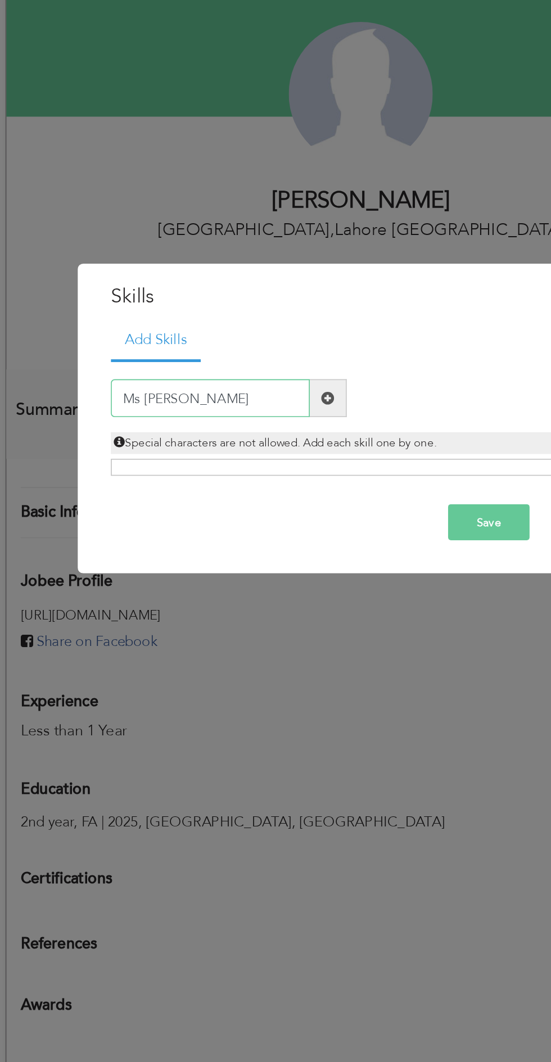
type input "Ms office"
click at [363, 588] on div "Save Cancel" at bounding box center [276, 584] width 314 height 38
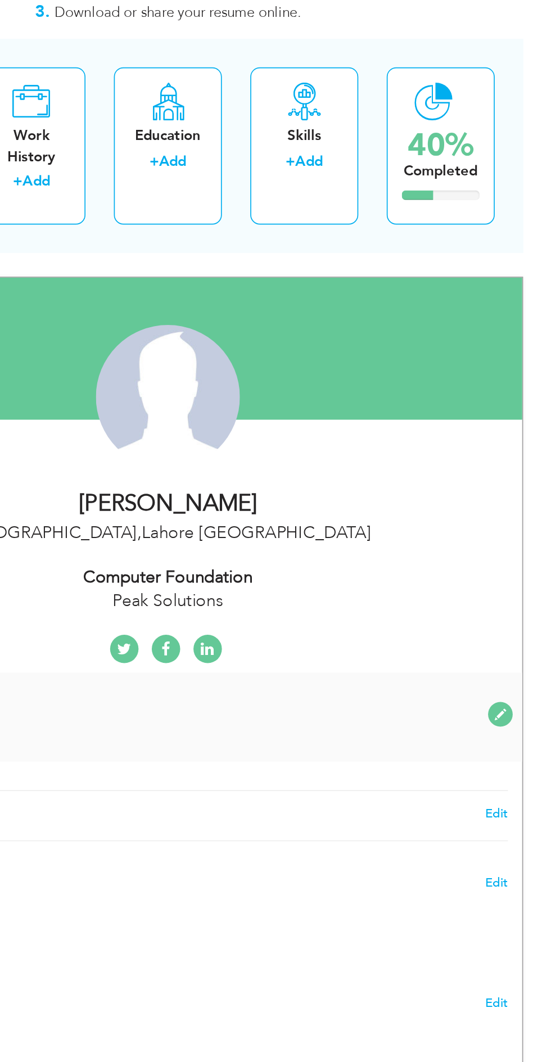
radio input "true"
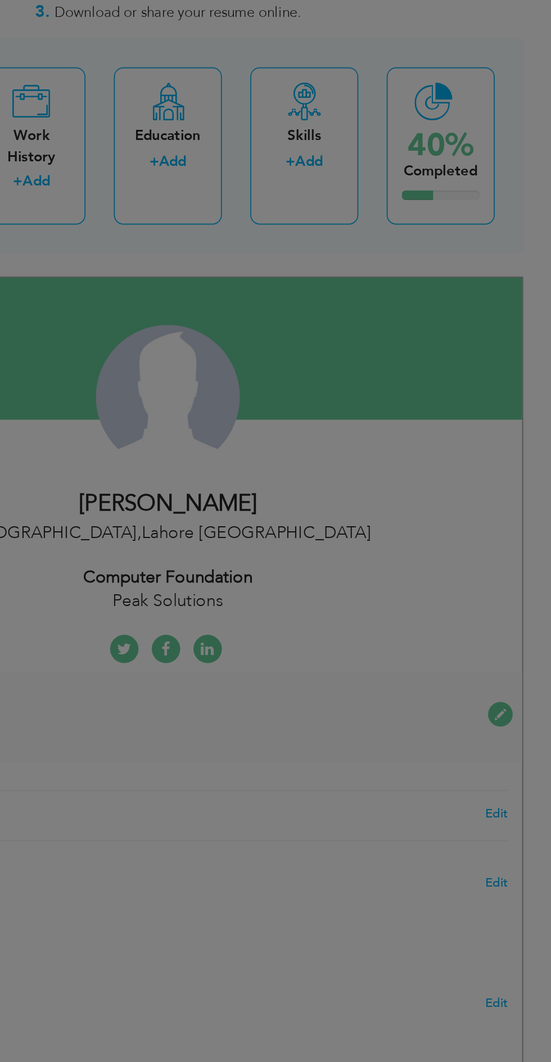
click at [0, 0] on div "× Education * Degree Title Majors Year Completion Institute GPA" at bounding box center [0, 0] width 0 height 0
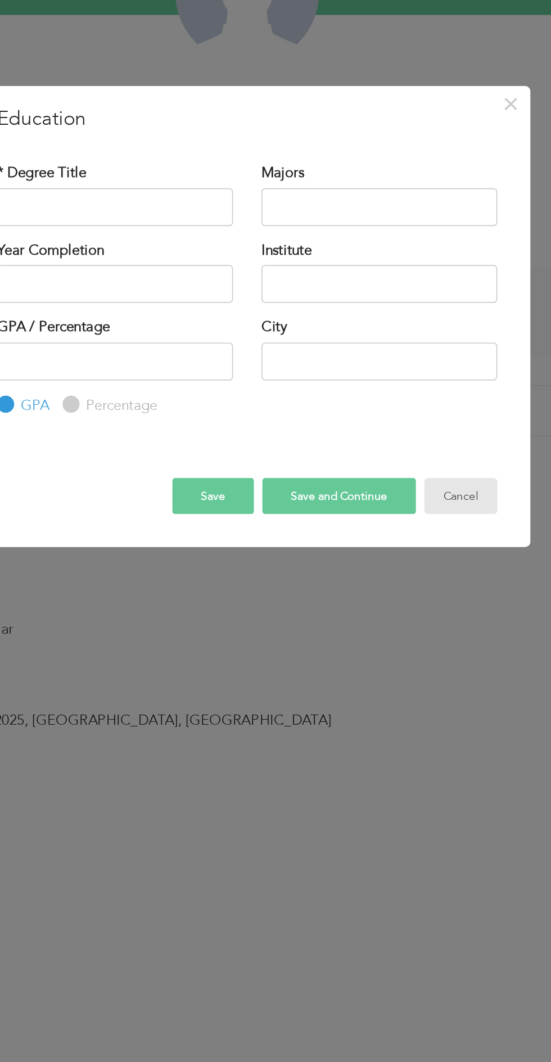
click at [397, 629] on button "Cancel" at bounding box center [402, 628] width 43 height 21
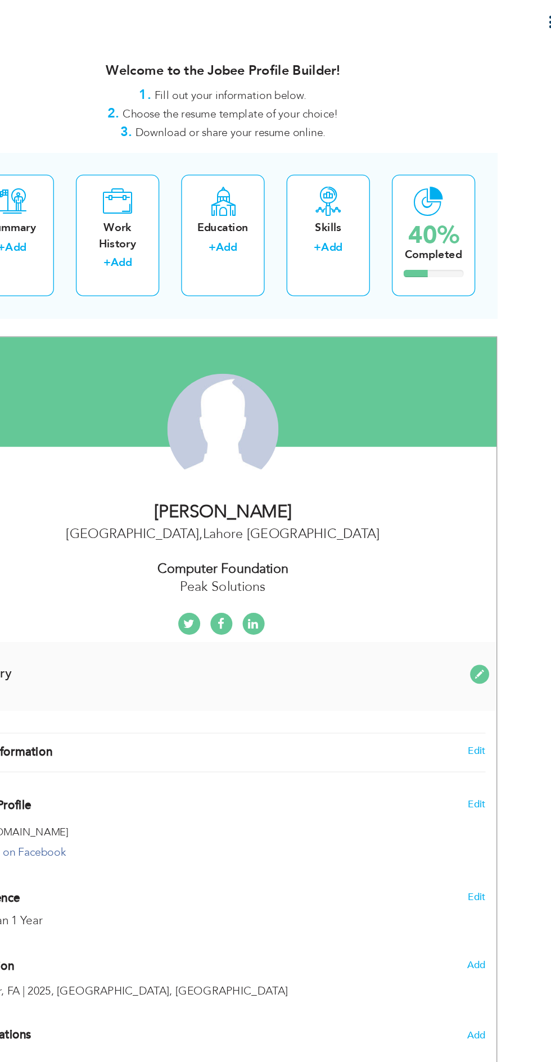
scroll to position [0, 0]
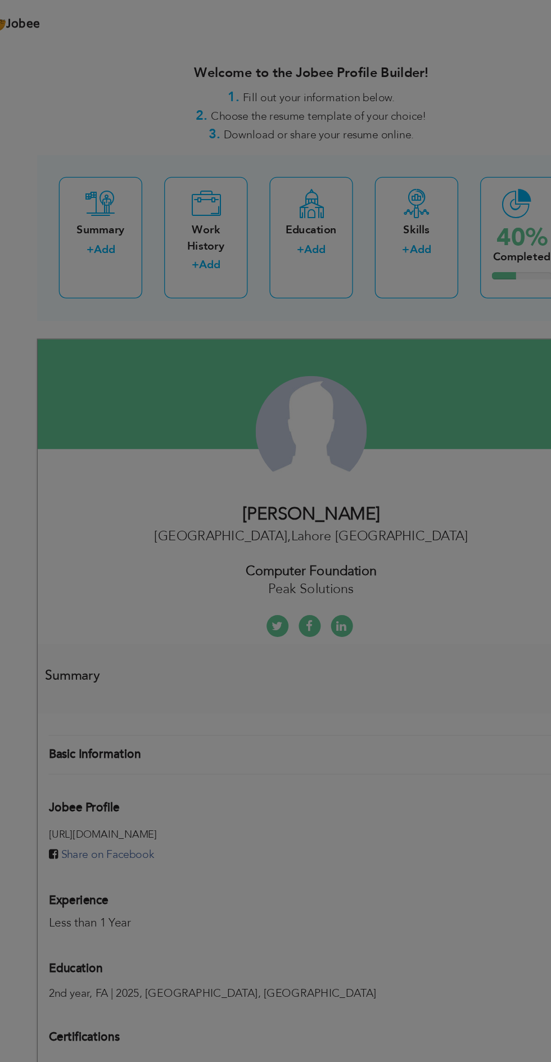
click at [0, 0] on div "× Summary Rich Text Editor, summaryEditor Editor toolbars Basic Styles Bold Ita…" at bounding box center [0, 0] width 0 height 0
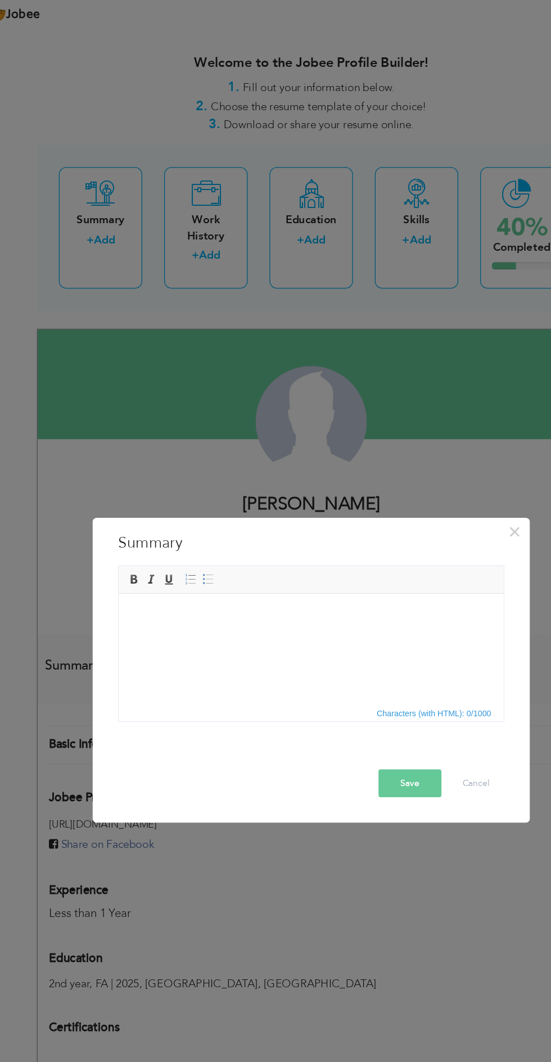
click at [233, 627] on html at bounding box center [267, 610] width 296 height 34
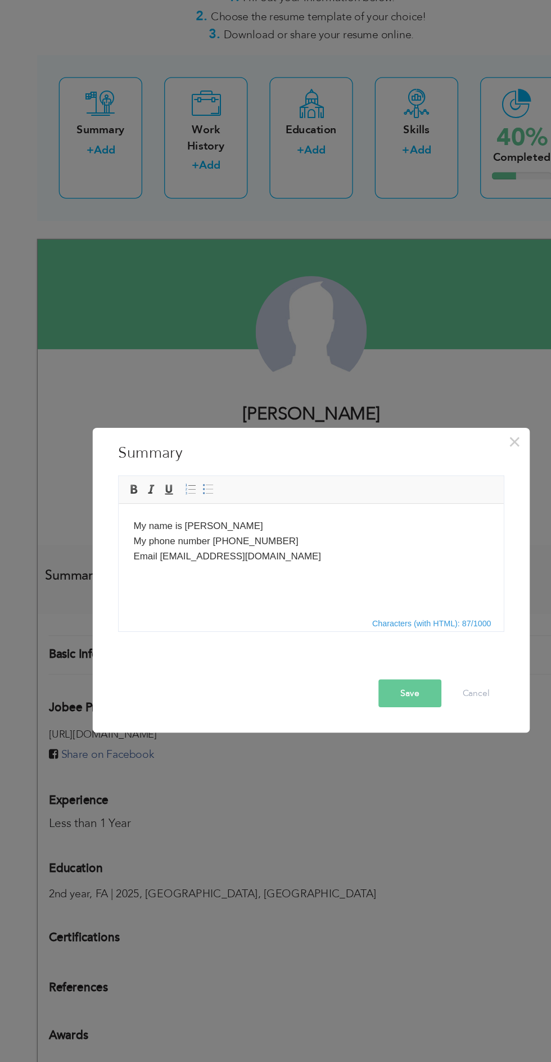
click at [176, 561] on html "My name is ahmad My phone number 03274079757 ​​​​​​​Email hamzoooo56@gmail.com" at bounding box center [267, 531] width 296 height 57
click at [285, 549] on body "My name is ahmad My phone number 03274079757 Email ham zoooo56@gmail.com" at bounding box center [266, 531] width 273 height 35
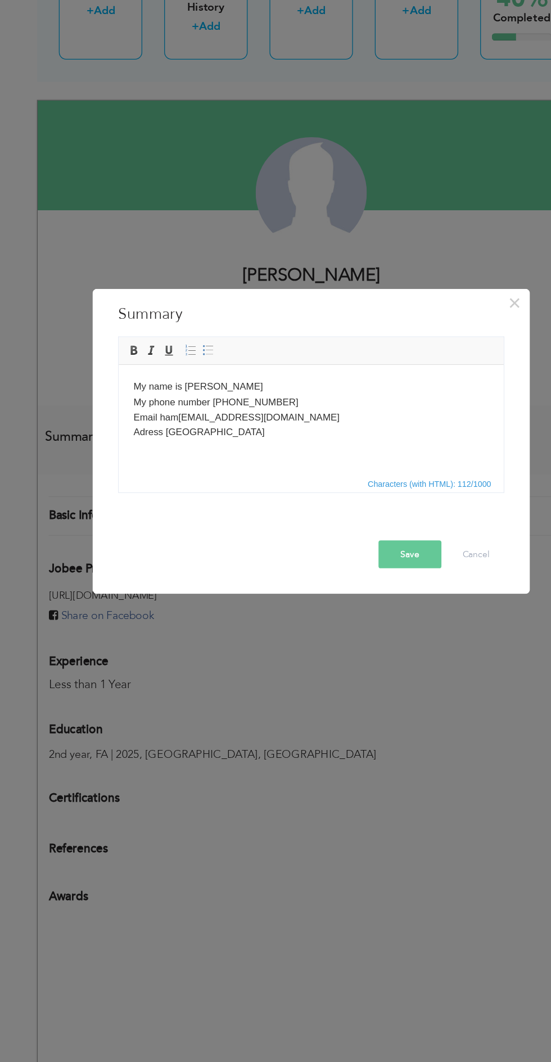
click at [345, 613] on button "Save" at bounding box center [351, 609] width 48 height 21
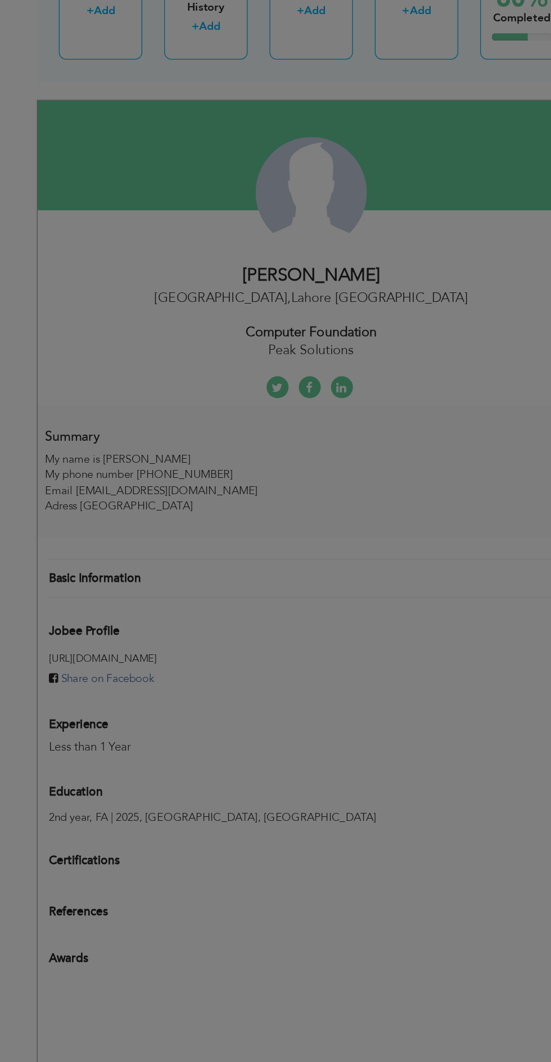
scroll to position [0, 0]
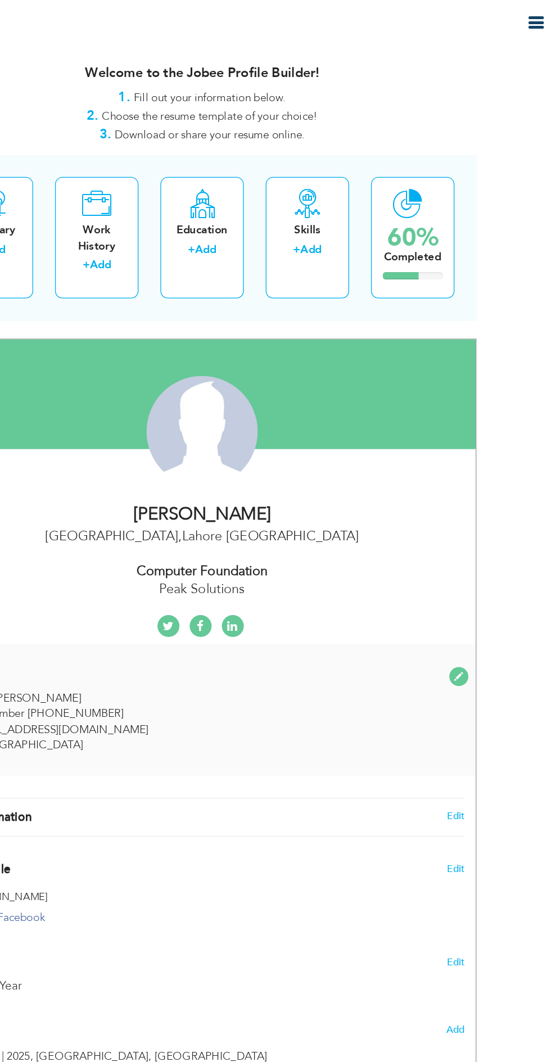
click at [531, 18] on icon "button" at bounding box center [532, 17] width 13 height 13
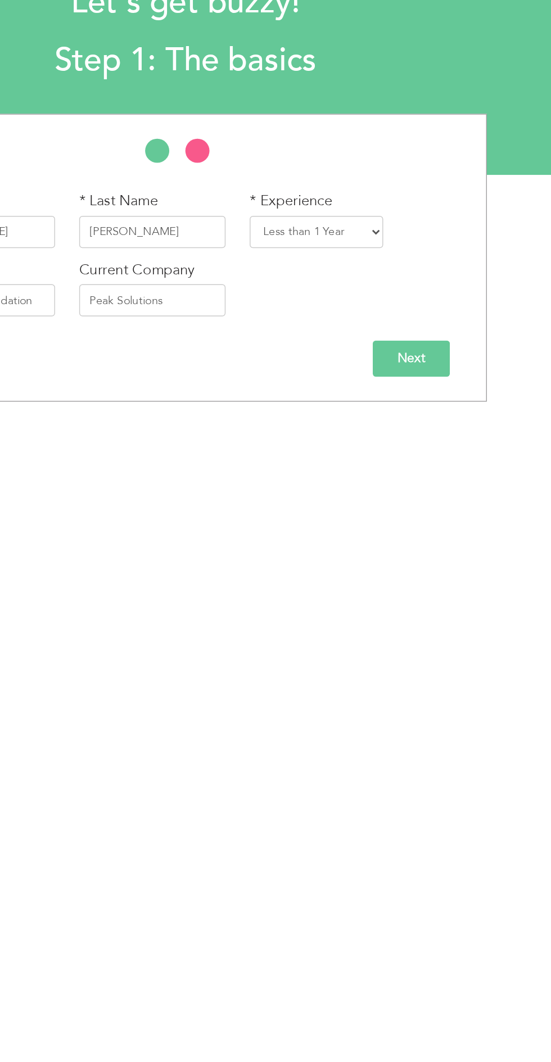
click at [441, 324] on input "Next" at bounding box center [433, 329] width 54 height 25
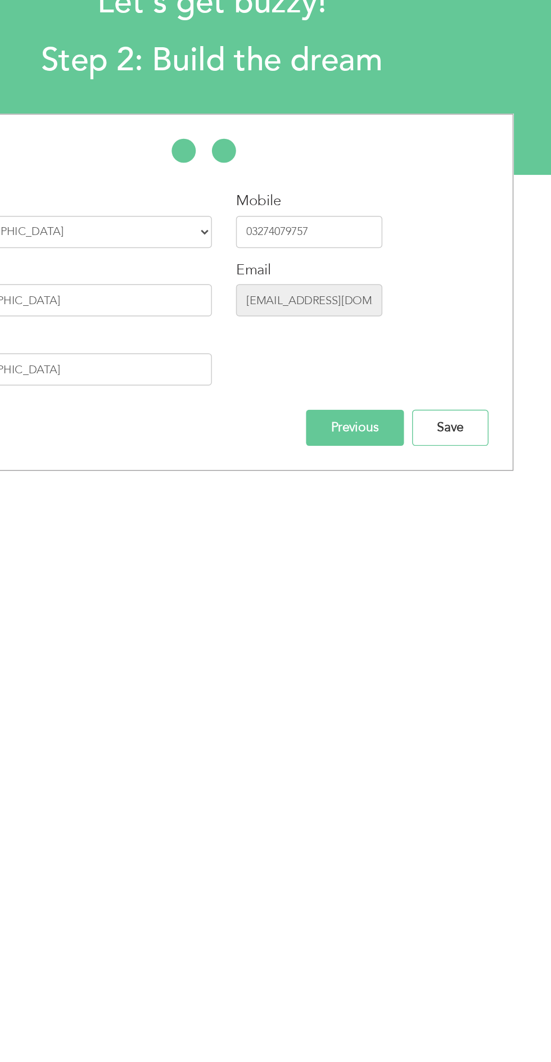
click at [440, 370] on input "Save" at bounding box center [441, 377] width 53 height 25
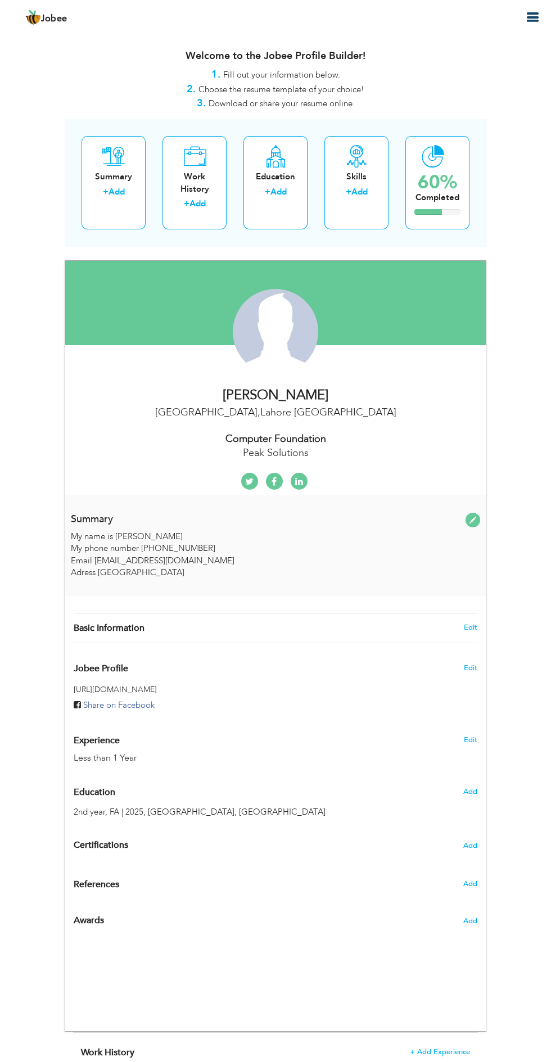
click at [0, 0] on div "Change Remove" at bounding box center [0, 0] width 0 height 0
click at [281, 338] on div "Change Remove" at bounding box center [275, 331] width 85 height 85
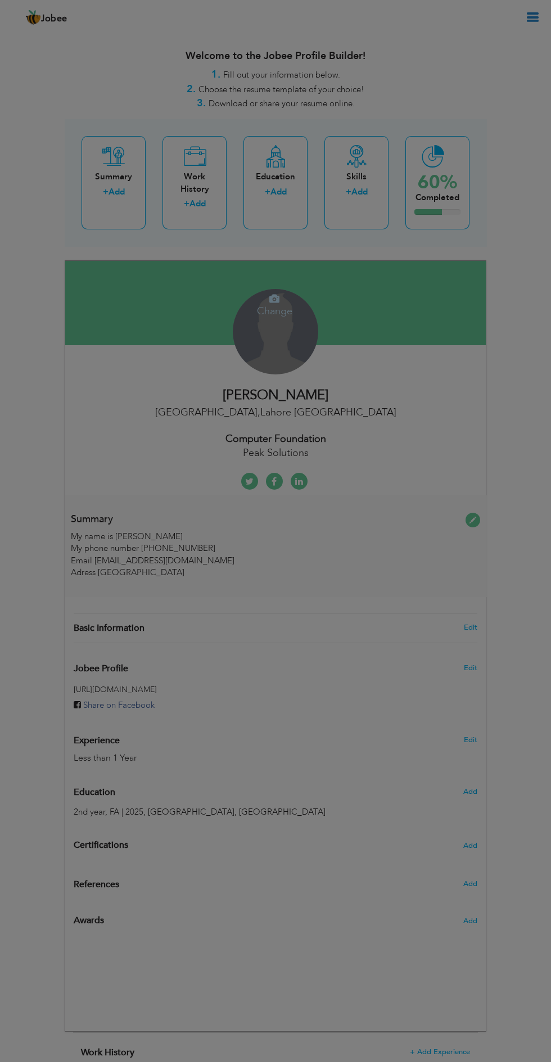
click at [0, 0] on div "× Upload Photo Browse File ..." at bounding box center [0, 0] width 0 height 0
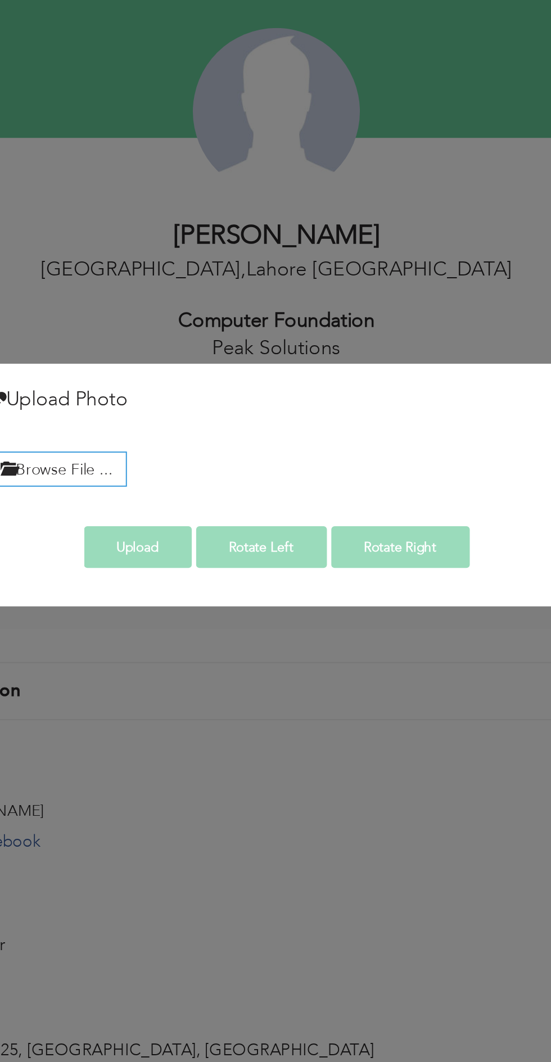
click at [150, 507] on label "Browse File ..." at bounding box center [163, 514] width 72 height 17
click at [0, 0] on input "Browse File ..." at bounding box center [0, 0] width 0 height 0
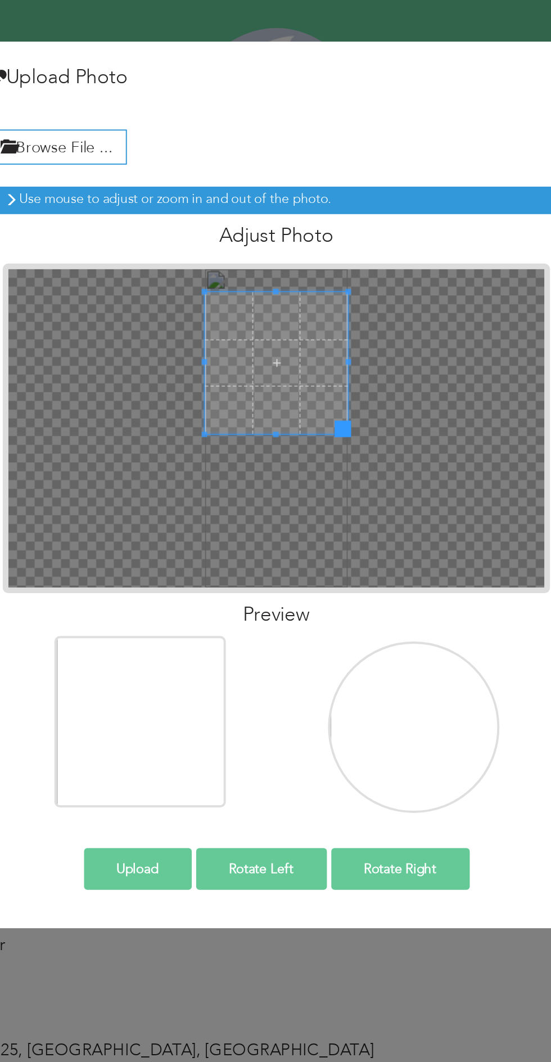
click at [211, 719] on button "Upload" at bounding box center [204, 718] width 55 height 21
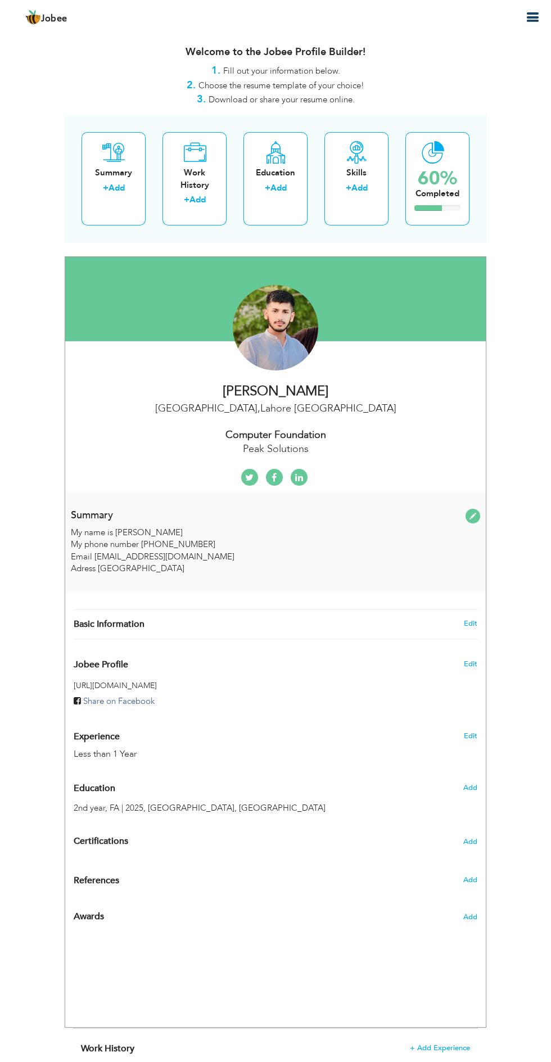
scroll to position [7, 0]
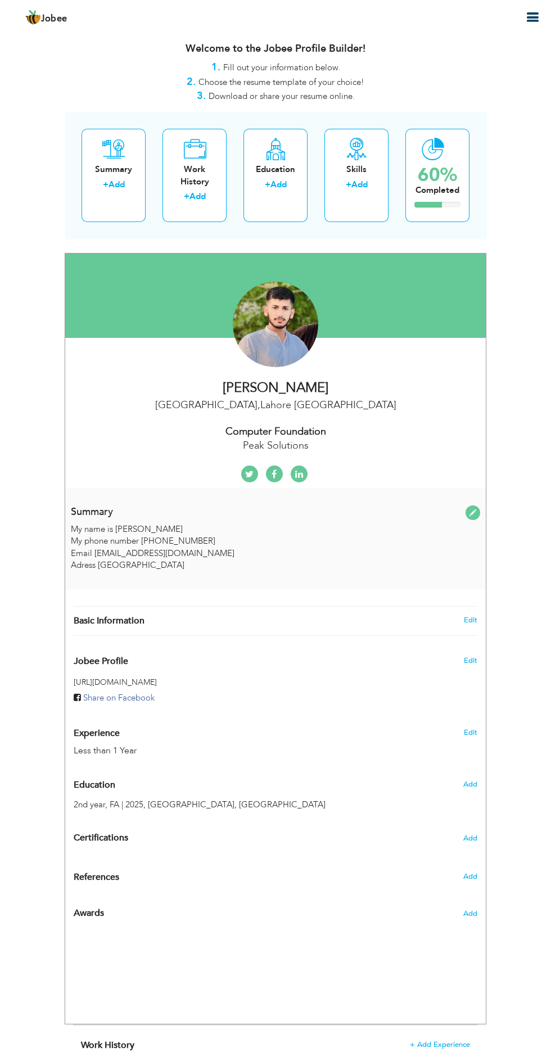
click at [534, 22] on icon "button" at bounding box center [532, 17] width 13 height 13
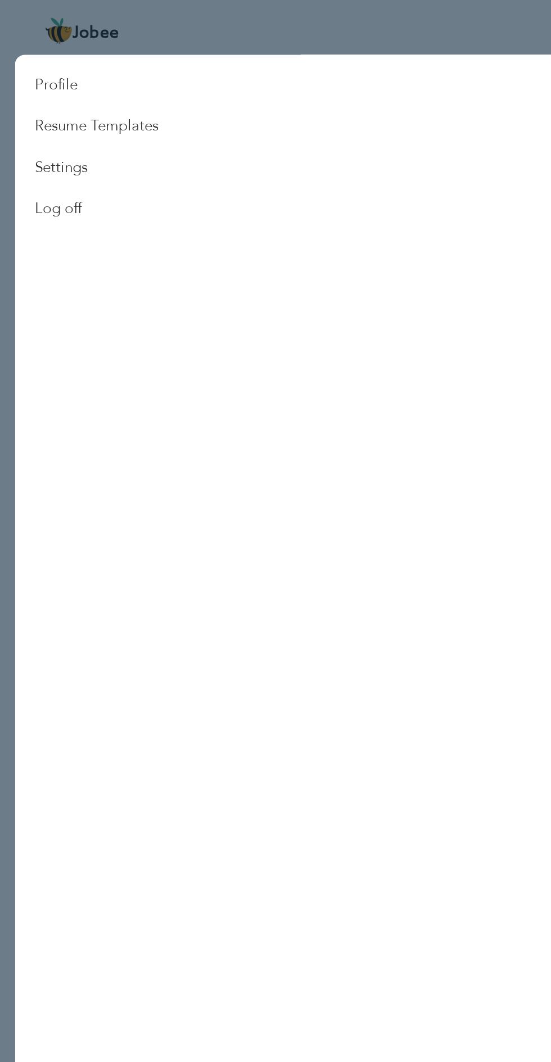
click at [62, 74] on link "Resume Templates" at bounding box center [54, 71] width 92 height 23
